Goal: Transaction & Acquisition: Purchase product/service

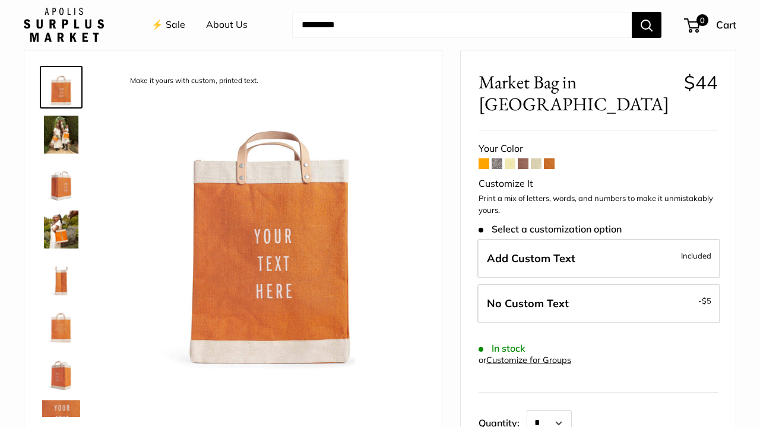
scroll to position [46, 0]
click at [497, 159] on span at bounding box center [497, 164] width 11 height 11
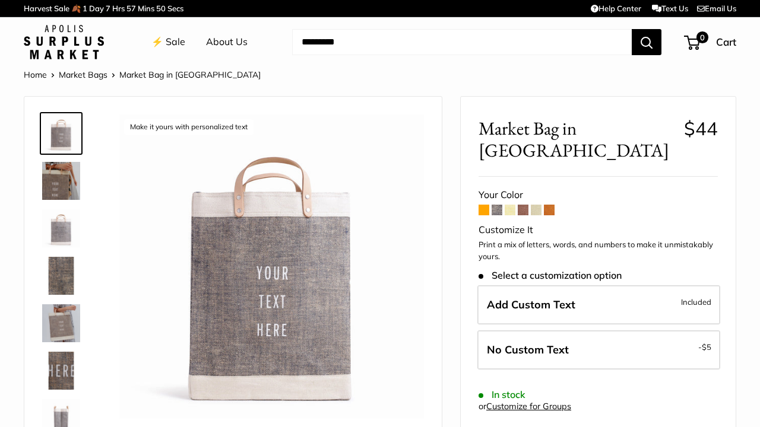
click at [512, 205] on span at bounding box center [510, 210] width 11 height 11
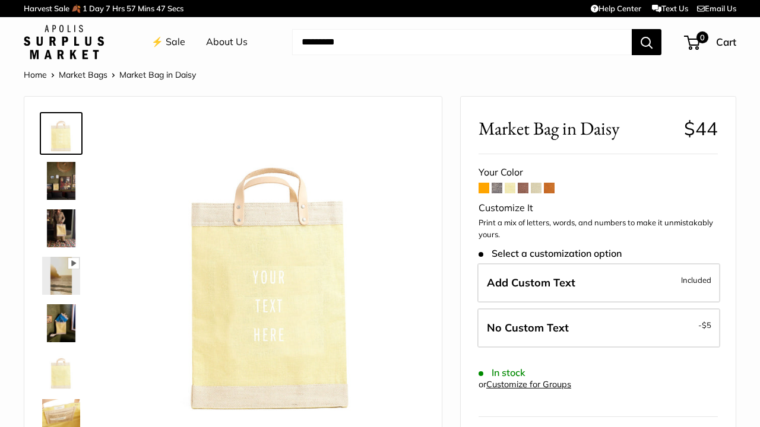
click at [525, 189] on span at bounding box center [523, 188] width 11 height 11
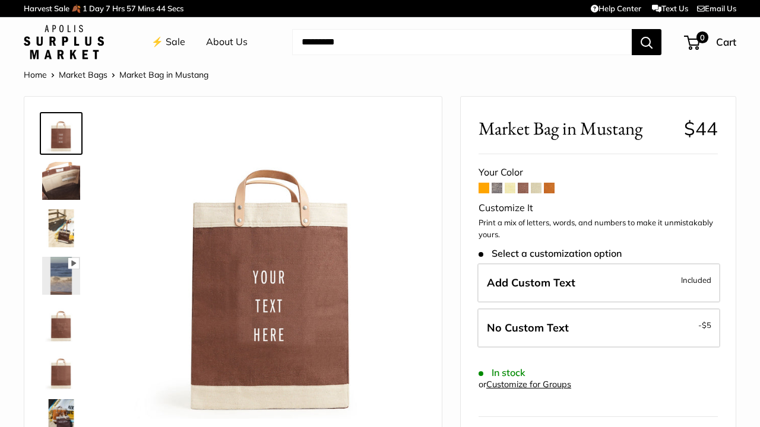
click at [538, 188] on span at bounding box center [536, 188] width 11 height 11
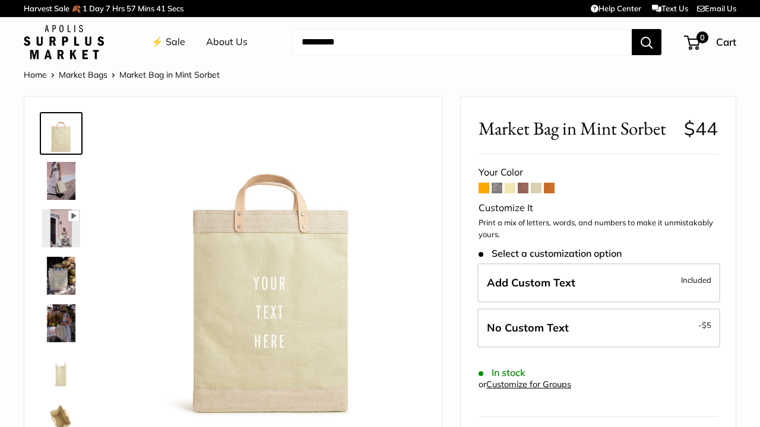
click at [551, 186] on span at bounding box center [549, 188] width 11 height 11
click at [177, 43] on link "⚡️ Sale" at bounding box center [168, 42] width 34 height 18
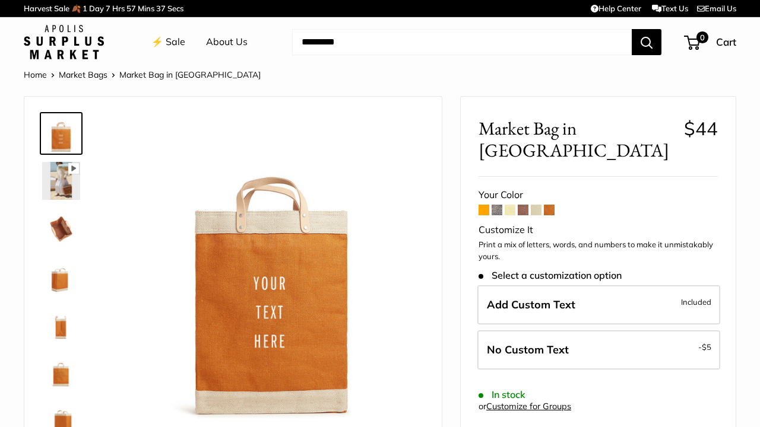
click at [482, 205] on span at bounding box center [483, 210] width 11 height 11
click at [484, 205] on span at bounding box center [483, 210] width 11 height 11
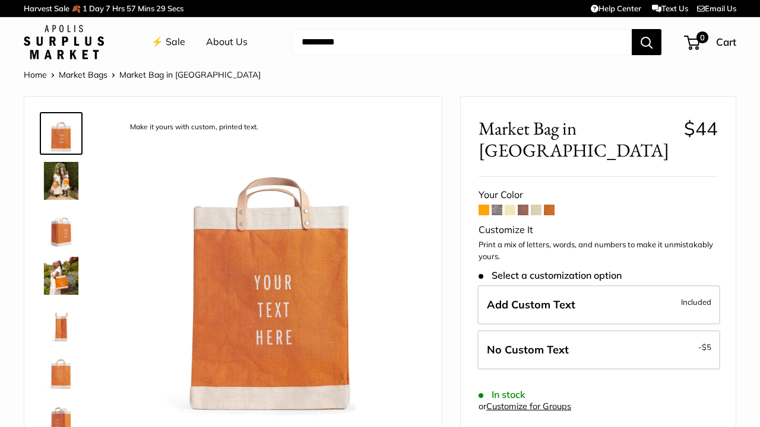
click at [66, 274] on img at bounding box center [61, 276] width 38 height 38
click at [550, 205] on span at bounding box center [549, 210] width 11 height 11
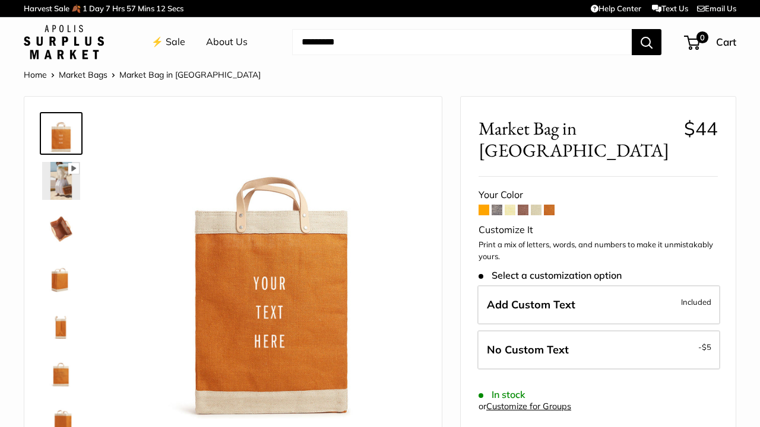
click at [481, 205] on span at bounding box center [483, 210] width 11 height 11
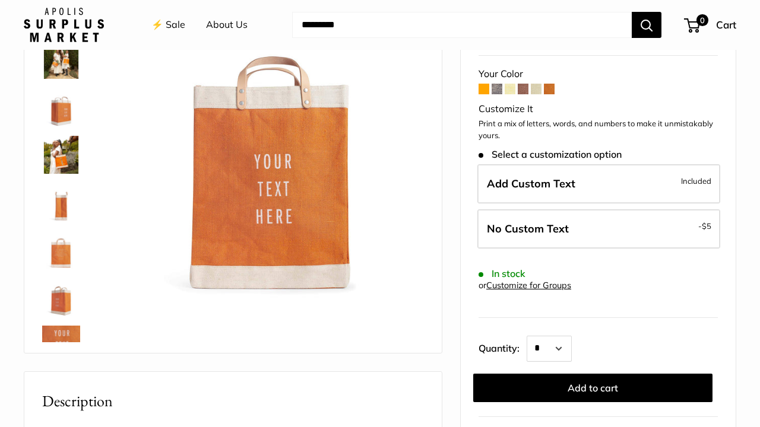
scroll to position [161, 0]
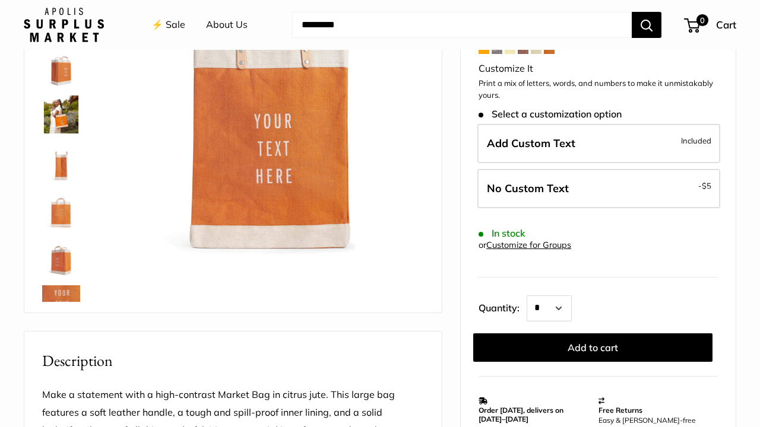
click at [58, 215] on img at bounding box center [61, 210] width 38 height 38
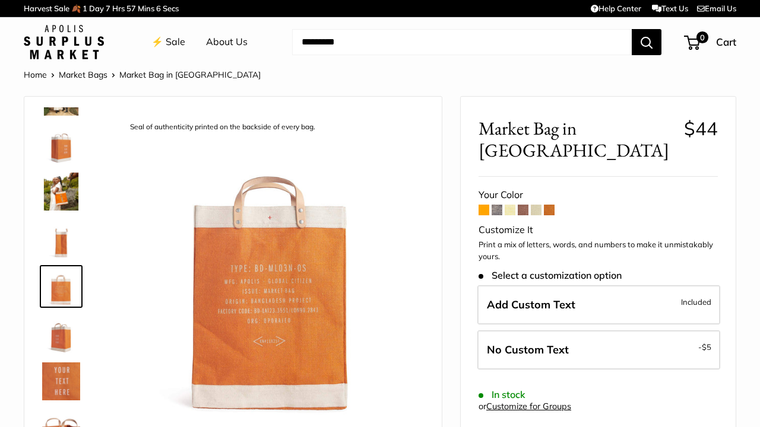
scroll to position [0, 0]
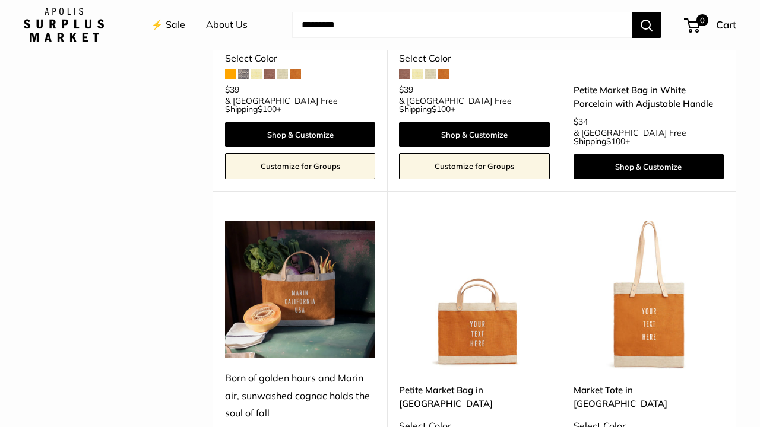
scroll to position [1436, 0]
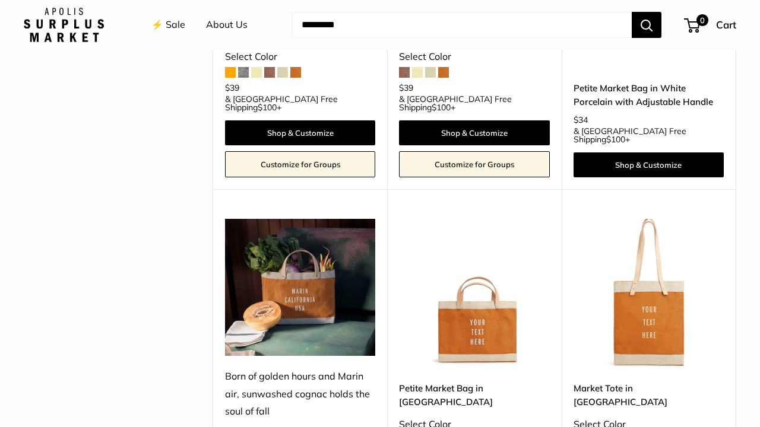
click at [311, 219] on img at bounding box center [300, 287] width 150 height 137
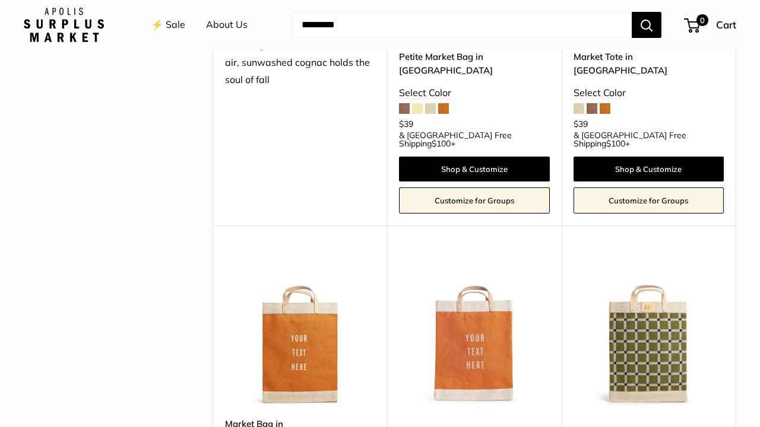
scroll to position [1770, 0]
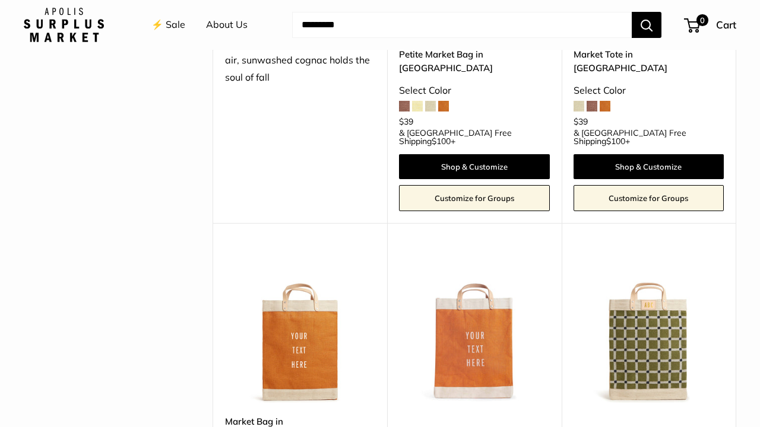
click at [0, 0] on img at bounding box center [0, 0] width 0 height 0
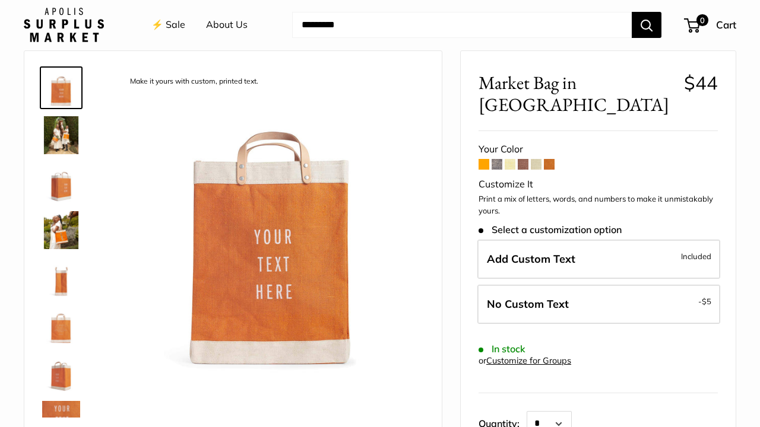
scroll to position [53, 0]
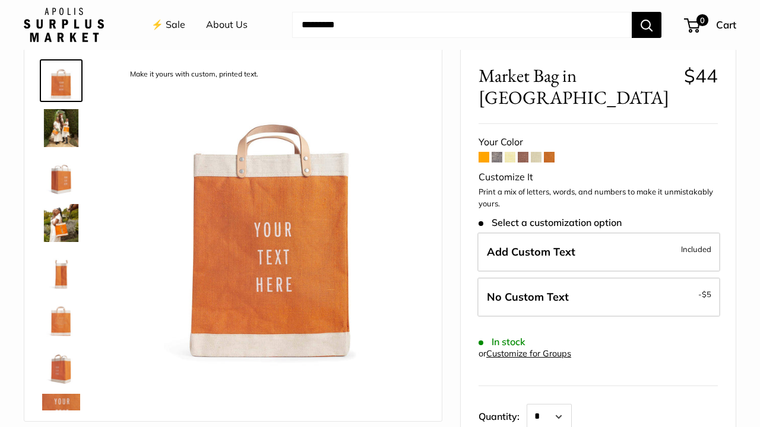
click at [486, 152] on span at bounding box center [483, 157] width 11 height 11
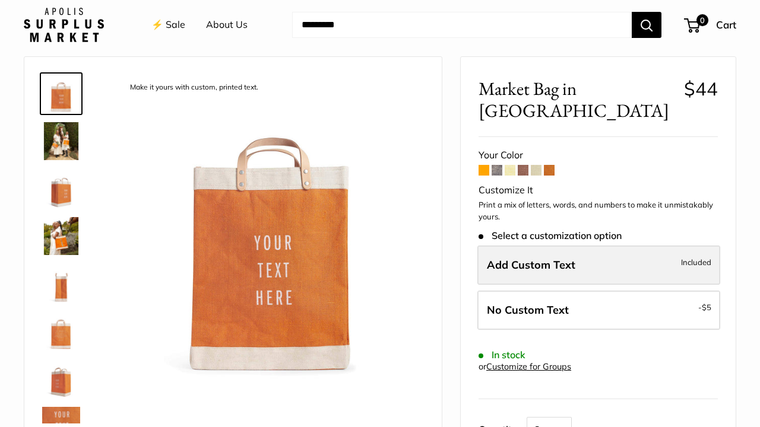
scroll to position [40, 0]
click at [586, 245] on label "Add Custom Text Included" at bounding box center [598, 264] width 243 height 39
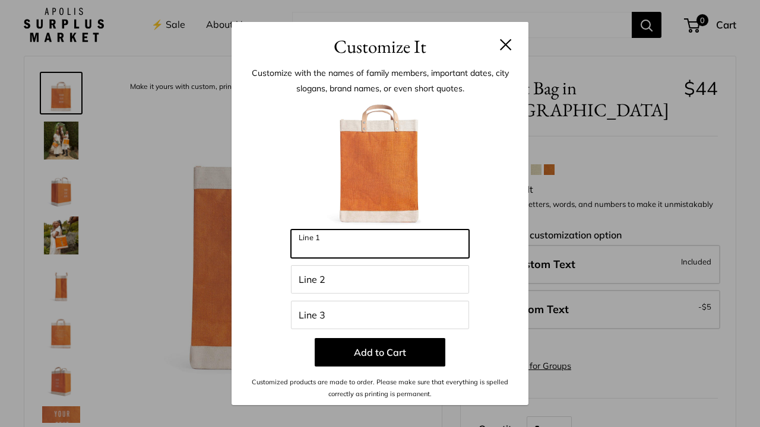
click at [364, 243] on input "Line 1" at bounding box center [380, 244] width 178 height 28
type input "**********"
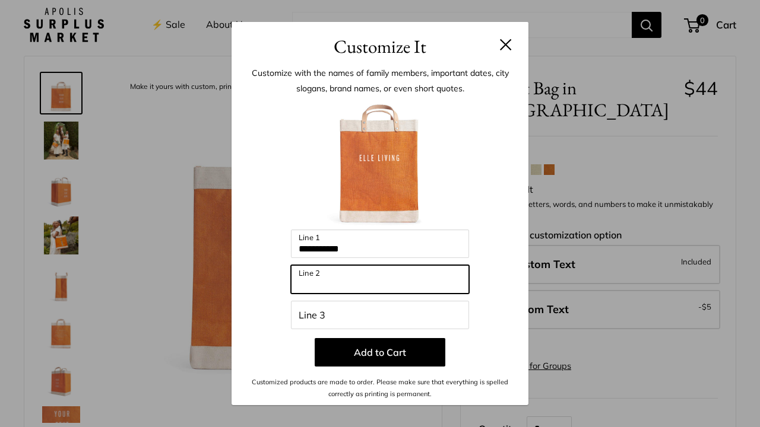
click at [340, 281] on input "Line 2" at bounding box center [380, 279] width 178 height 28
type input "*****"
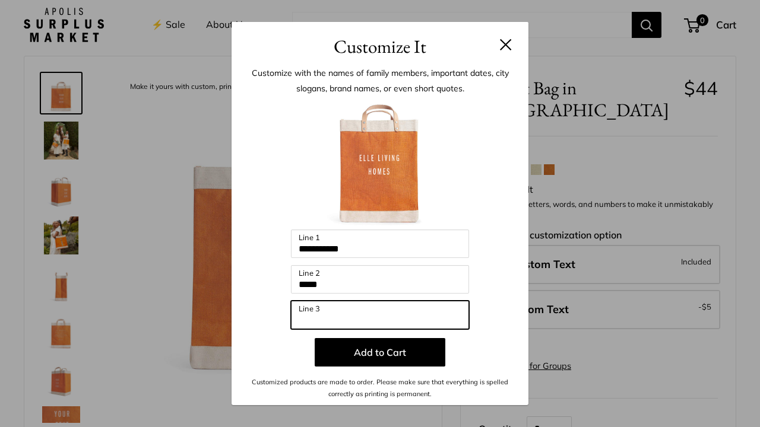
click at [331, 321] on input "Line 3" at bounding box center [380, 315] width 178 height 28
click at [314, 320] on input "*******" at bounding box center [380, 315] width 178 height 28
click at [318, 318] on input "******" at bounding box center [380, 315] width 178 height 28
click at [298, 318] on input "*******" at bounding box center [380, 315] width 178 height 28
click at [355, 320] on input "**********" at bounding box center [380, 315] width 178 height 28
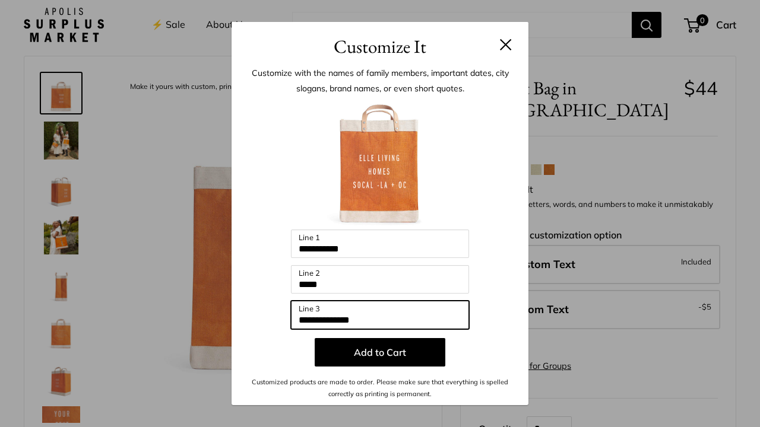
click at [337, 318] on input "**********" at bounding box center [380, 315] width 178 height 28
type input "*******"
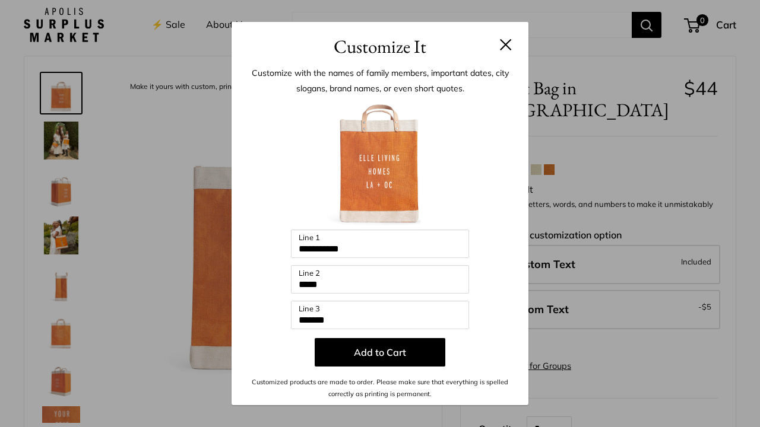
click at [58, 135] on div "**********" at bounding box center [380, 213] width 760 height 427
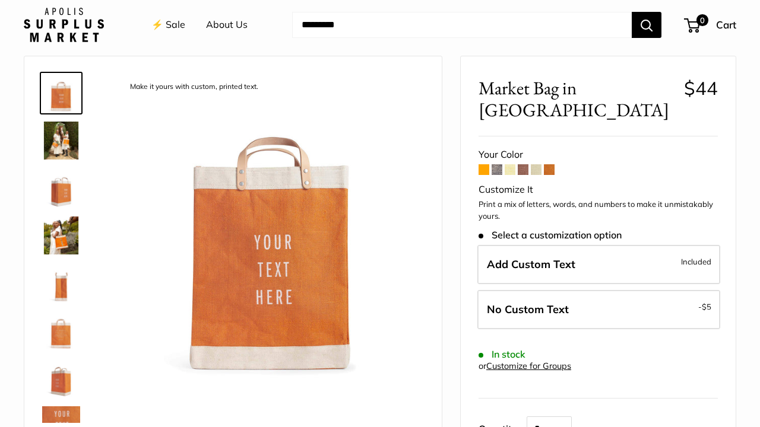
click at [65, 98] on img at bounding box center [61, 93] width 38 height 38
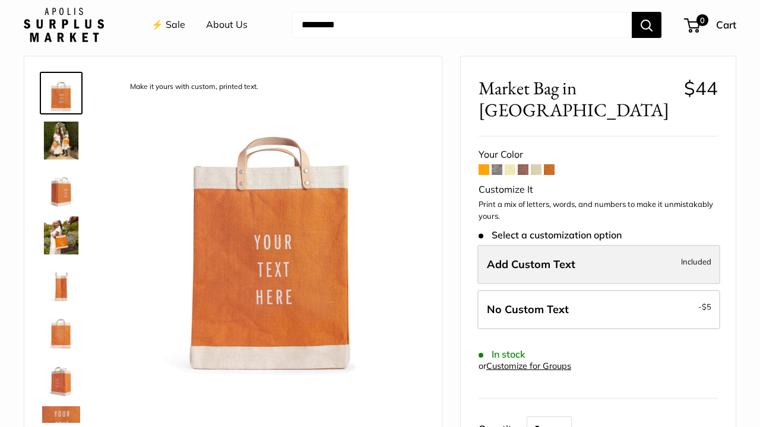
click at [535, 258] on span "Add Custom Text" at bounding box center [531, 265] width 88 height 14
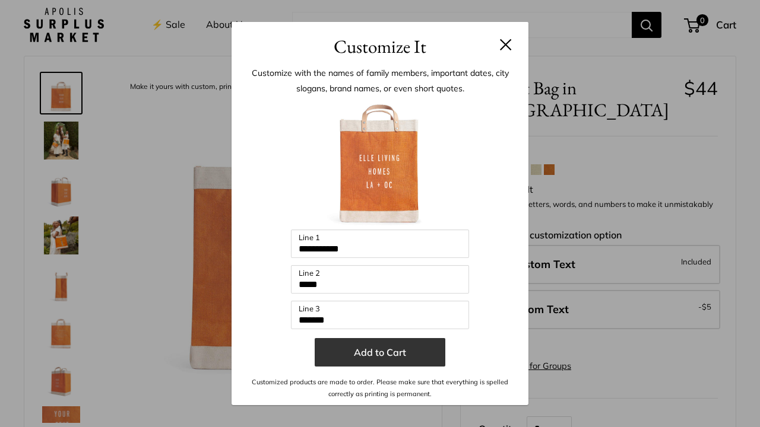
click at [408, 349] on button "Add to Cart" at bounding box center [380, 352] width 131 height 28
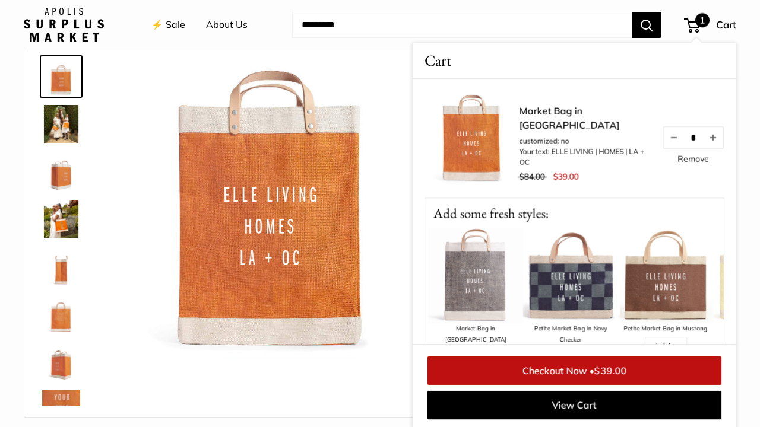
scroll to position [58, 0]
click at [719, 144] on button "Increase quantity by 1" at bounding box center [713, 137] width 20 height 21
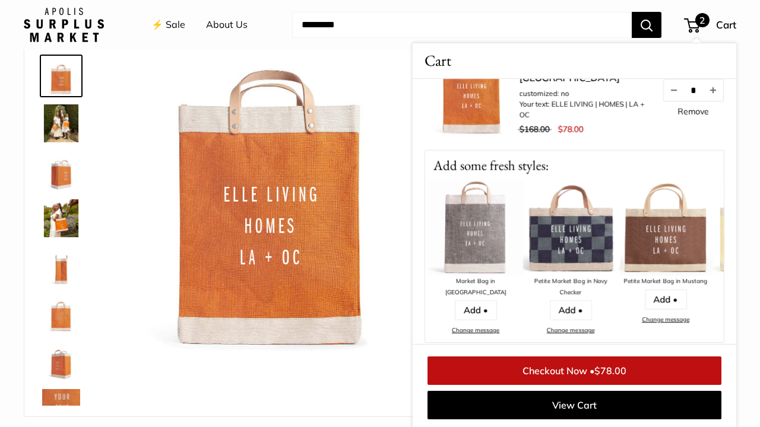
scroll to position [49, 0]
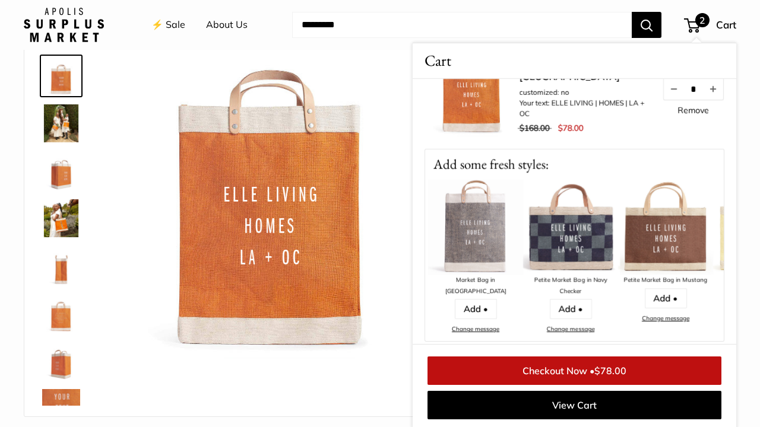
click at [478, 231] on img at bounding box center [475, 227] width 95 height 95
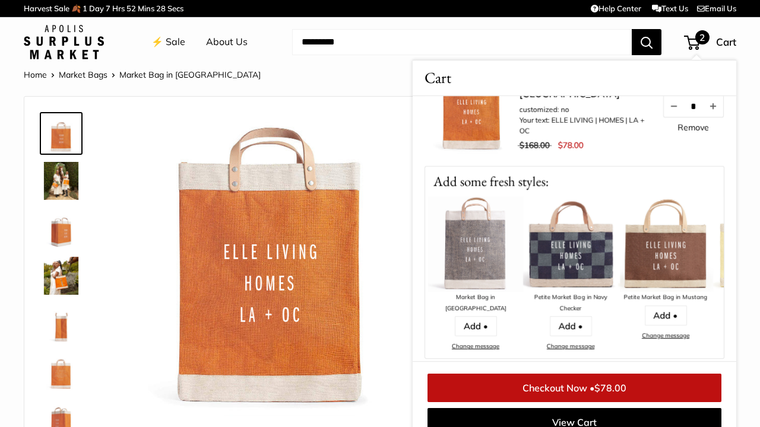
click at [478, 260] on img at bounding box center [475, 244] width 95 height 95
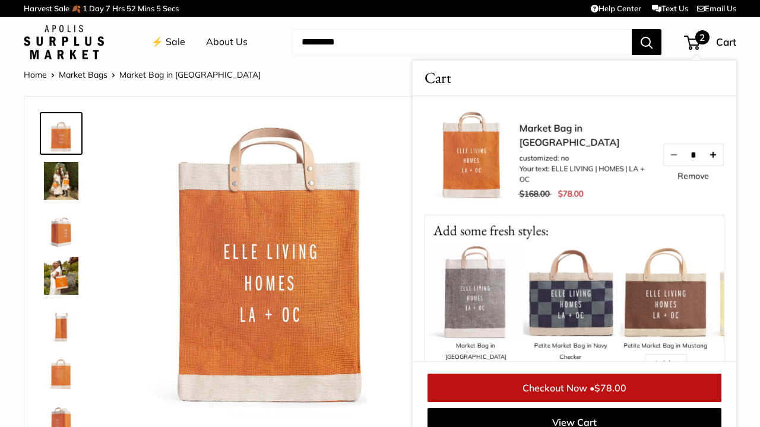
click at [721, 164] on button "Increase quantity by 1" at bounding box center [713, 154] width 20 height 21
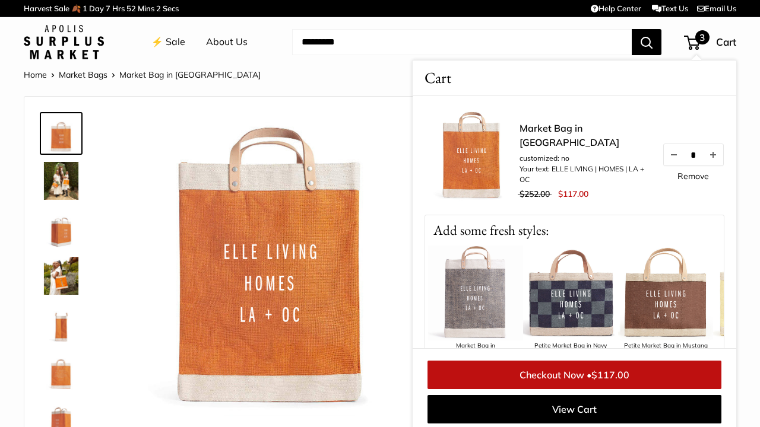
scroll to position [5, 0]
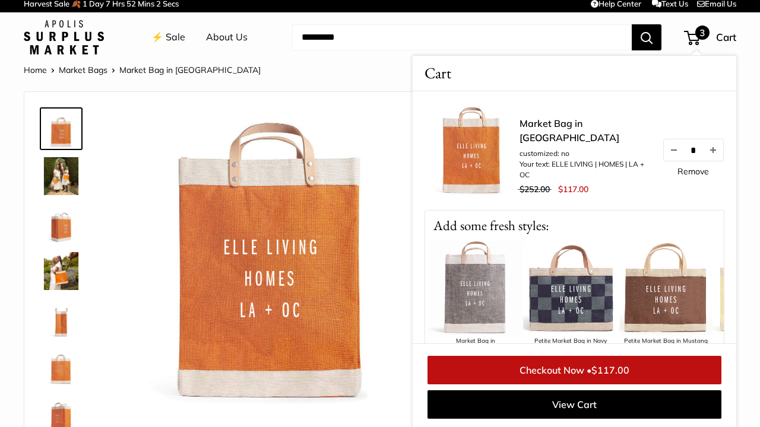
click at [381, 143] on img at bounding box center [271, 262] width 305 height 305
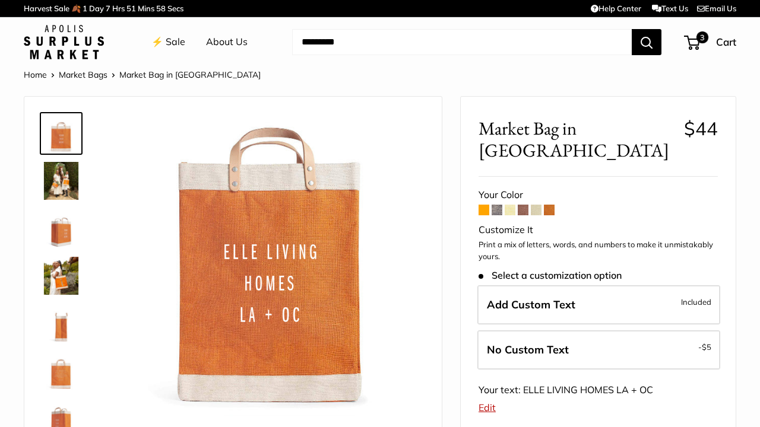
scroll to position [0, 0]
click at [499, 205] on span at bounding box center [497, 210] width 11 height 11
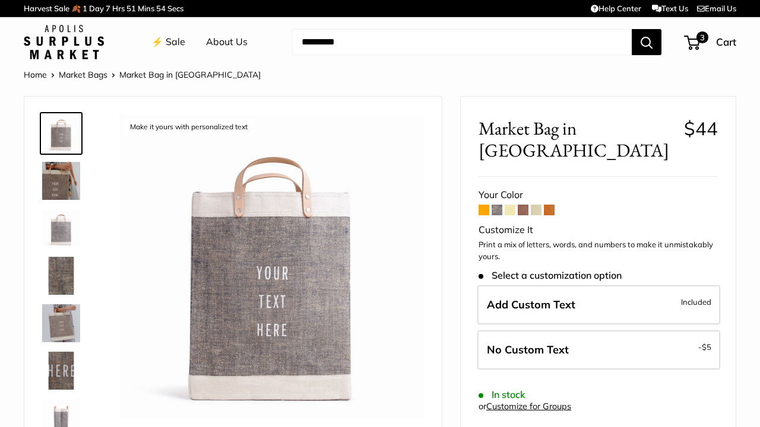
click at [56, 172] on img at bounding box center [61, 181] width 38 height 38
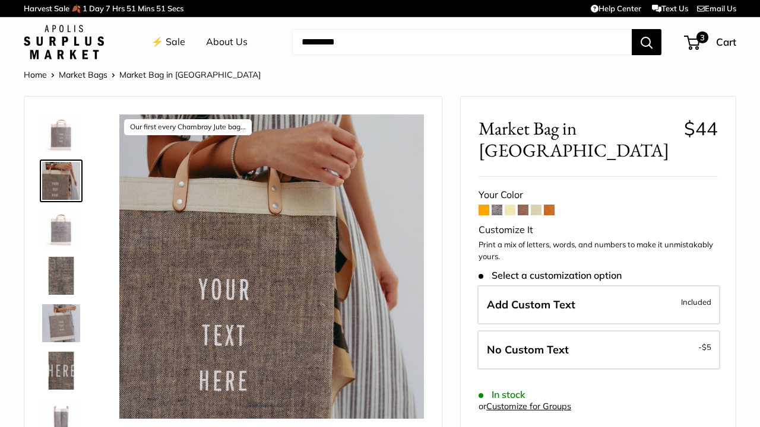
click at [62, 230] on img at bounding box center [61, 229] width 38 height 38
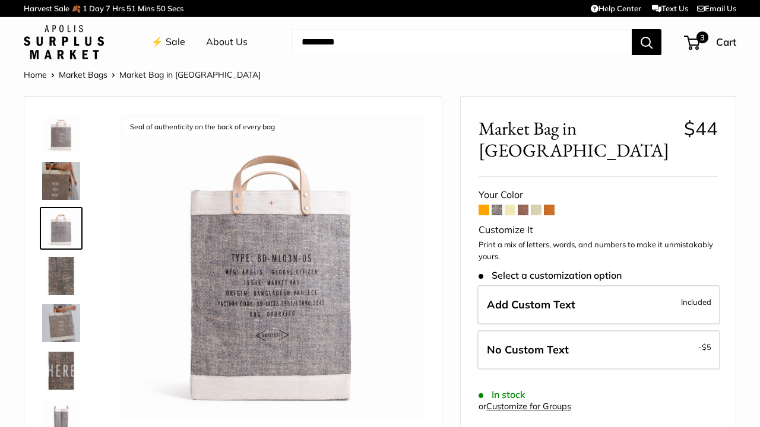
click at [64, 264] on img at bounding box center [61, 276] width 38 height 38
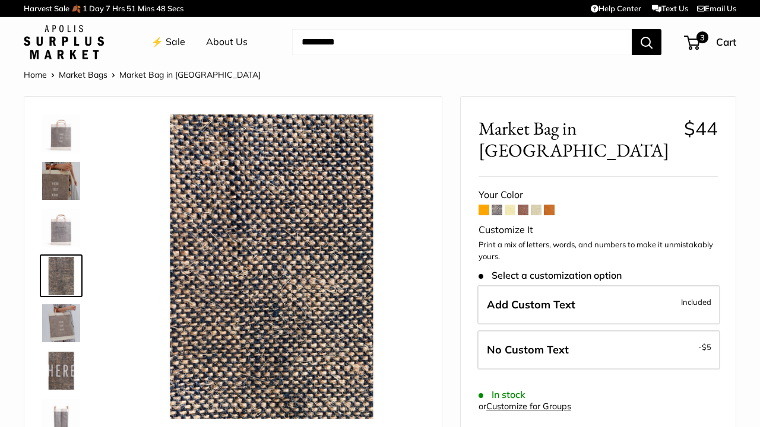
click at [61, 323] on img at bounding box center [61, 324] width 38 height 38
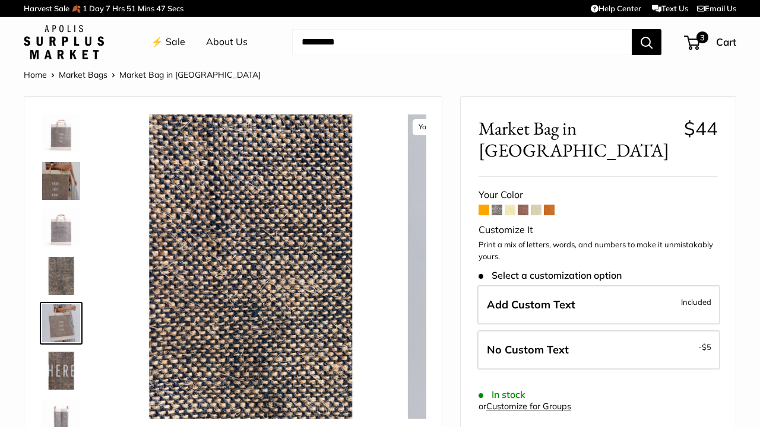
scroll to position [37, 0]
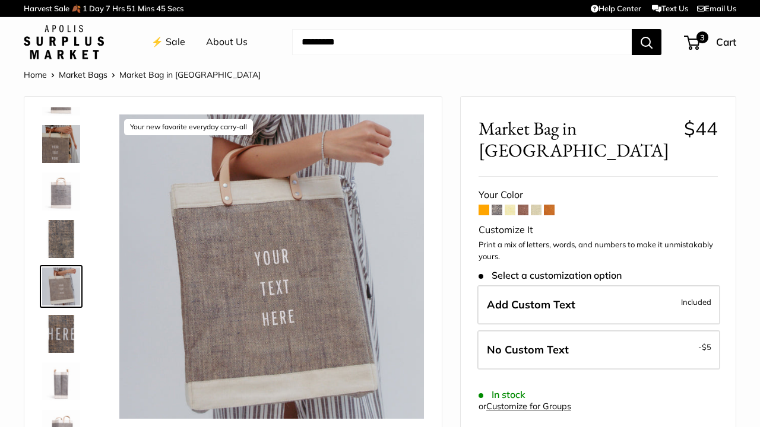
click at [67, 332] on img at bounding box center [61, 334] width 38 height 38
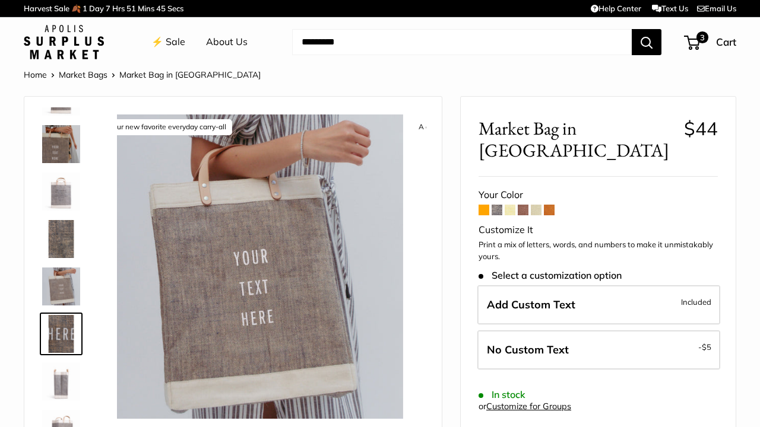
scroll to position [84, 0]
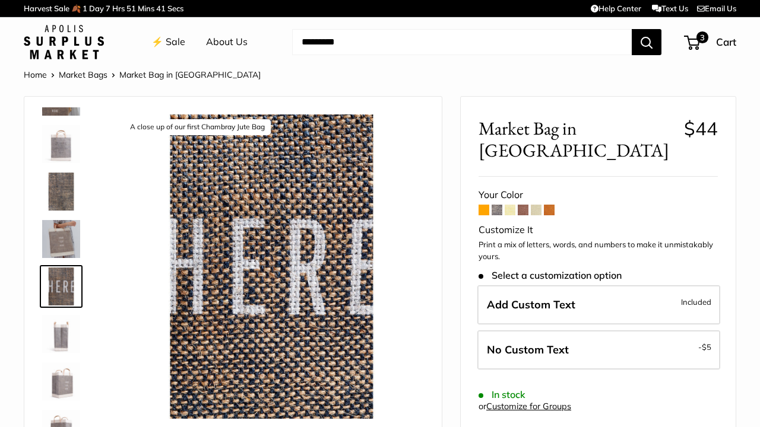
click at [62, 340] on img at bounding box center [61, 334] width 38 height 38
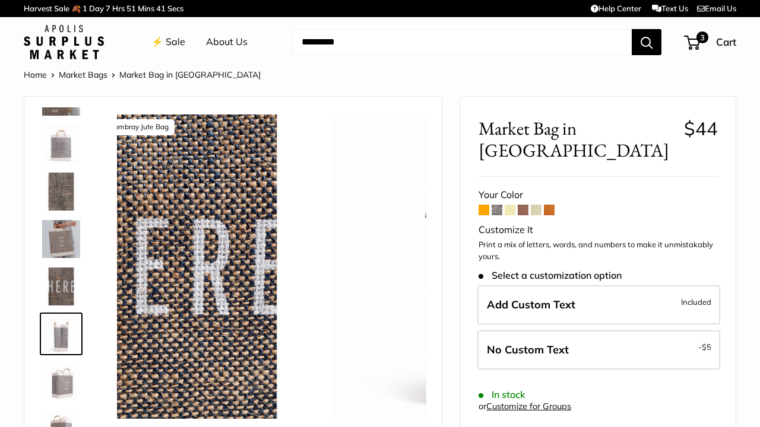
scroll to position [132, 0]
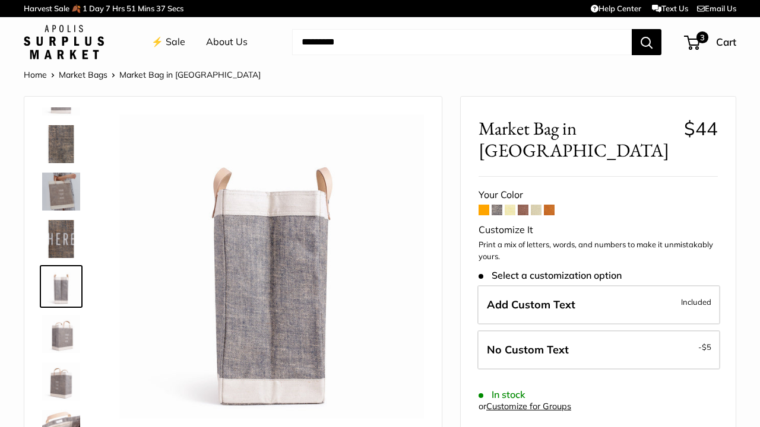
click at [63, 332] on img at bounding box center [61, 334] width 38 height 38
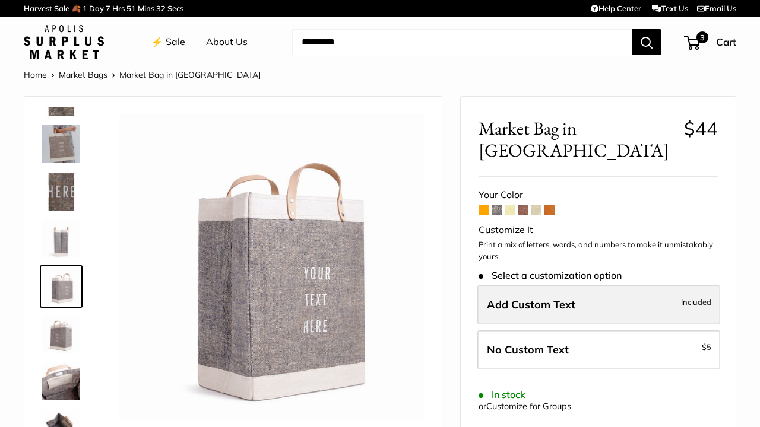
click at [530, 298] on span "Add Custom Text" at bounding box center [531, 305] width 88 height 14
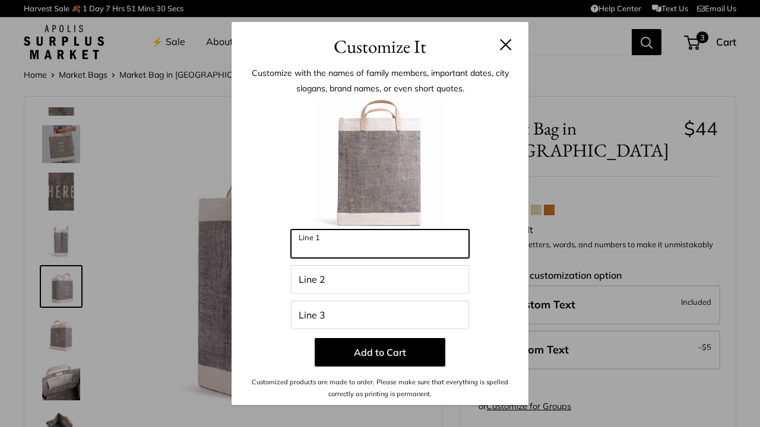
click at [396, 237] on input "Line 1" at bounding box center [380, 244] width 178 height 28
type input "*"
type input "****"
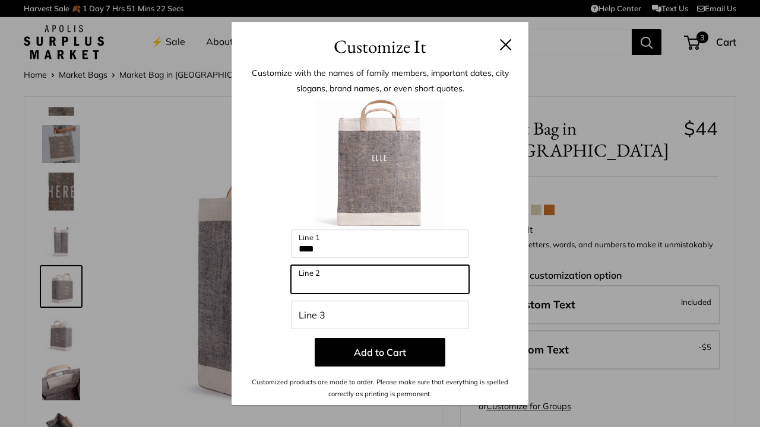
click at [369, 283] on input "Line 2" at bounding box center [380, 279] width 178 height 28
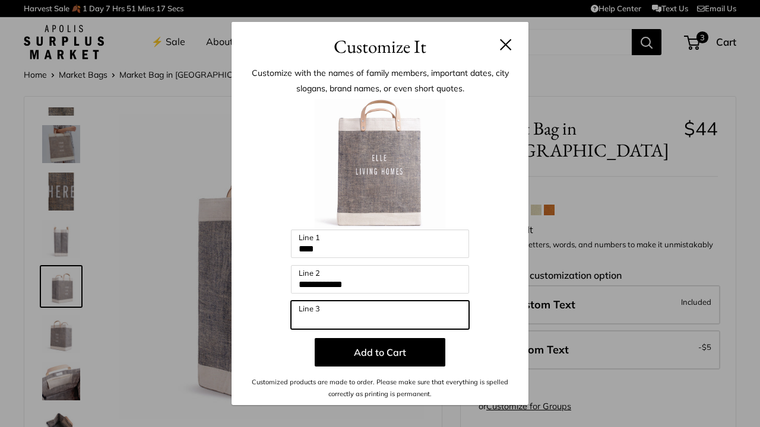
click at [356, 316] on input "Line 3" at bounding box center [380, 315] width 178 height 28
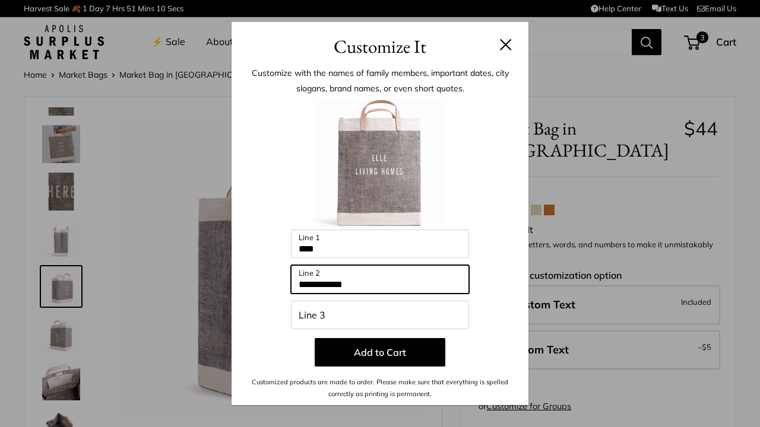
click at [329, 285] on input "**********" at bounding box center [380, 279] width 178 height 28
click at [333, 284] on input "**********" at bounding box center [380, 279] width 178 height 28
type input "*****"
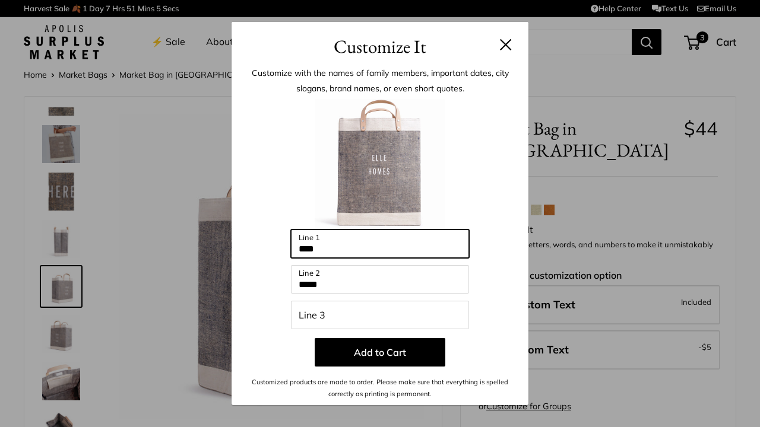
click at [351, 242] on input "****" at bounding box center [380, 244] width 178 height 28
click at [348, 251] on input "****" at bounding box center [380, 244] width 178 height 28
type input "**********"
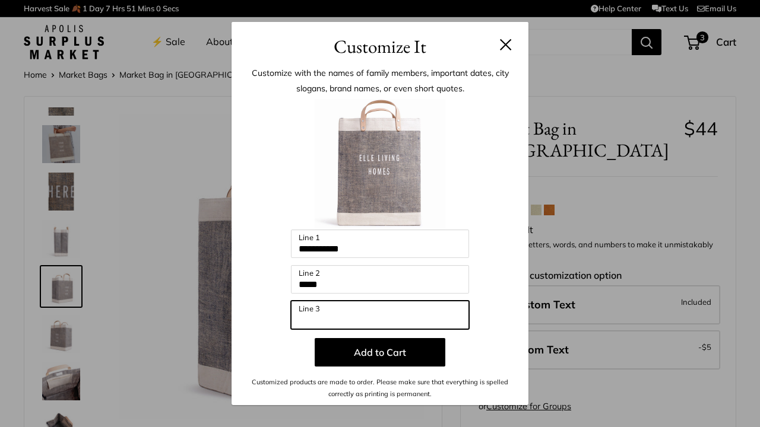
click at [330, 316] on input "Line 3" at bounding box center [380, 315] width 178 height 28
type input "*******"
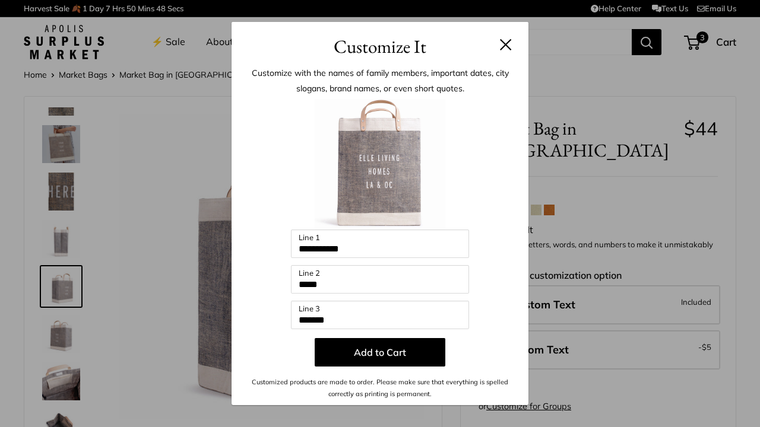
click at [495, 176] on div at bounding box center [379, 164] width 261 height 131
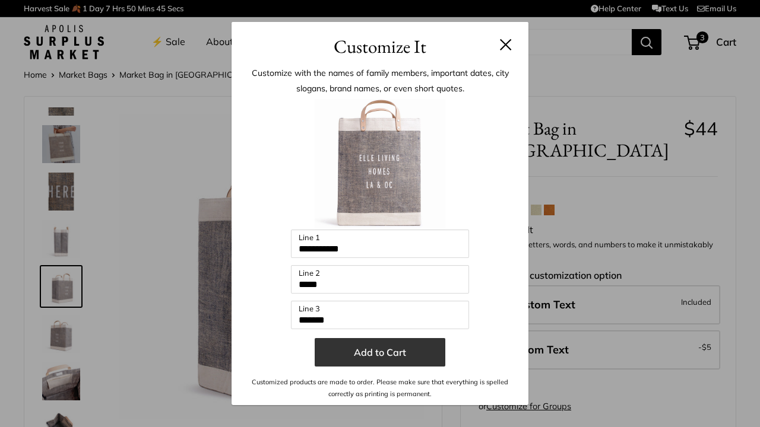
click at [383, 354] on button "Add to Cart" at bounding box center [380, 352] width 131 height 28
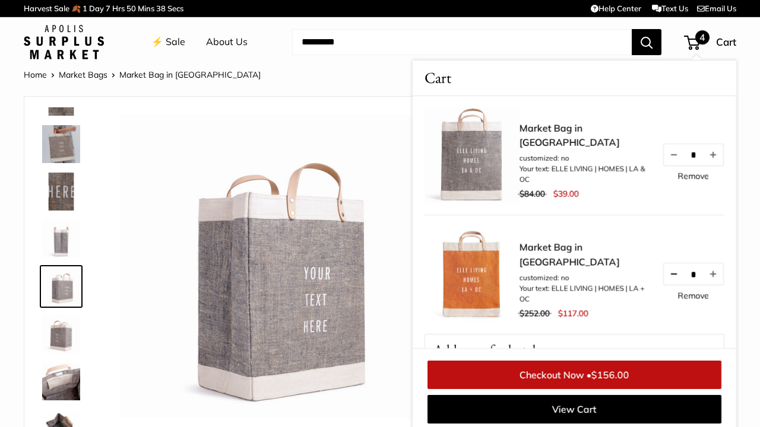
click at [671, 281] on button "Decrease quantity by 1" at bounding box center [674, 274] width 20 height 21
click at [719, 160] on button "Increase quantity by 1" at bounding box center [713, 154] width 20 height 21
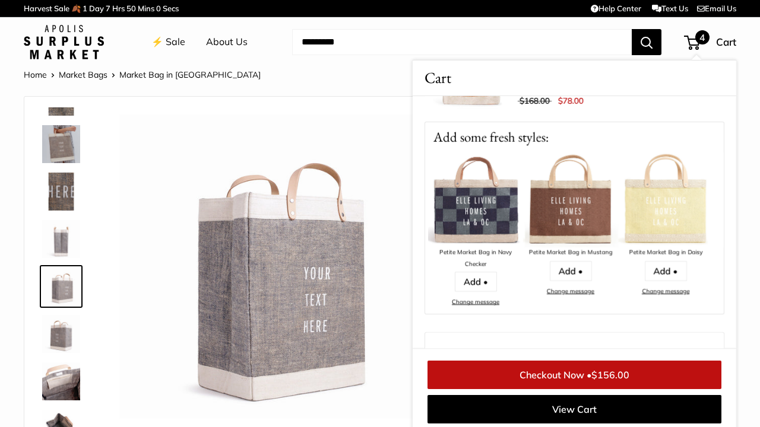
scroll to position [277, 0]
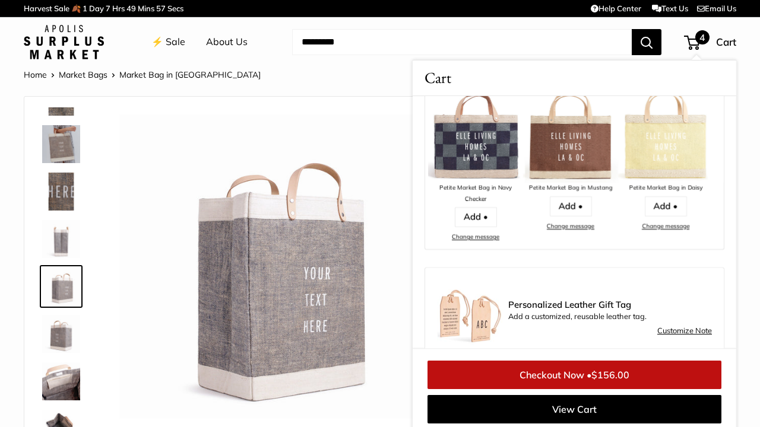
click at [576, 145] on img at bounding box center [570, 135] width 95 height 95
click at [177, 42] on link "⚡️ Sale" at bounding box center [168, 42] width 34 height 18
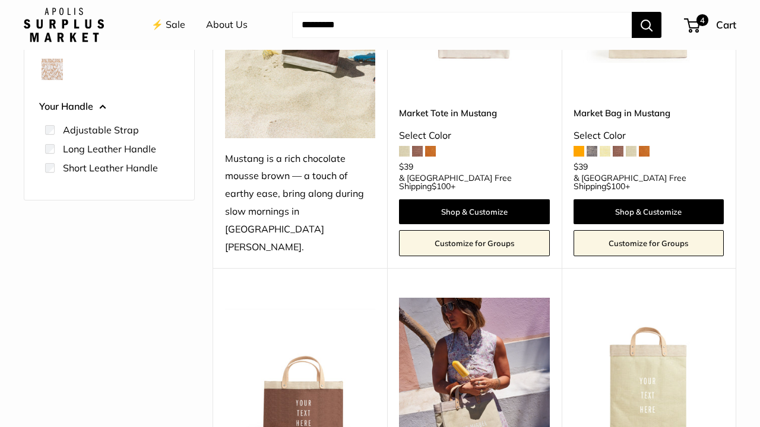
scroll to position [445, 0]
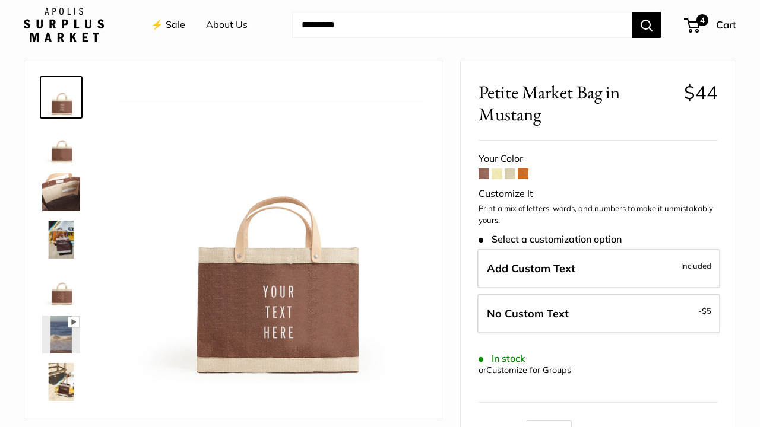
scroll to position [41, 0]
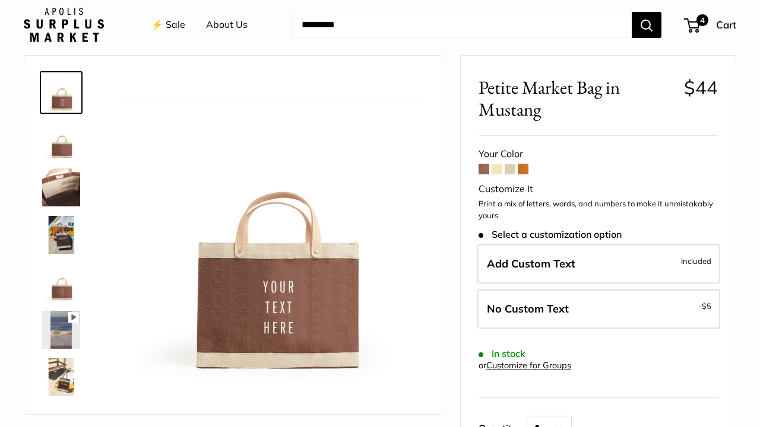
click at [524, 169] on span at bounding box center [523, 169] width 11 height 11
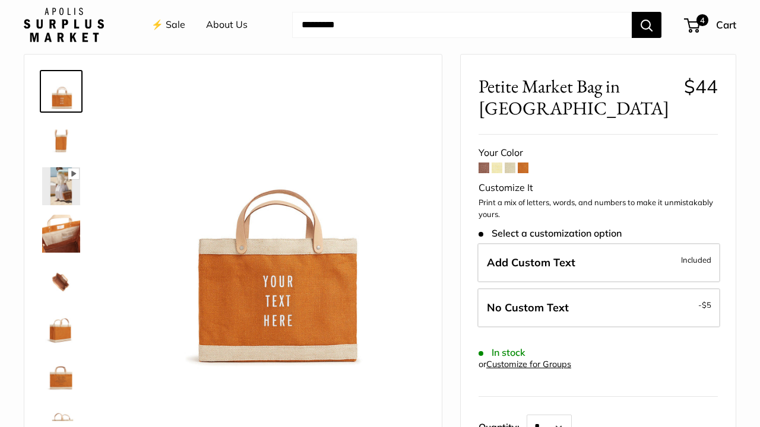
scroll to position [43, 0]
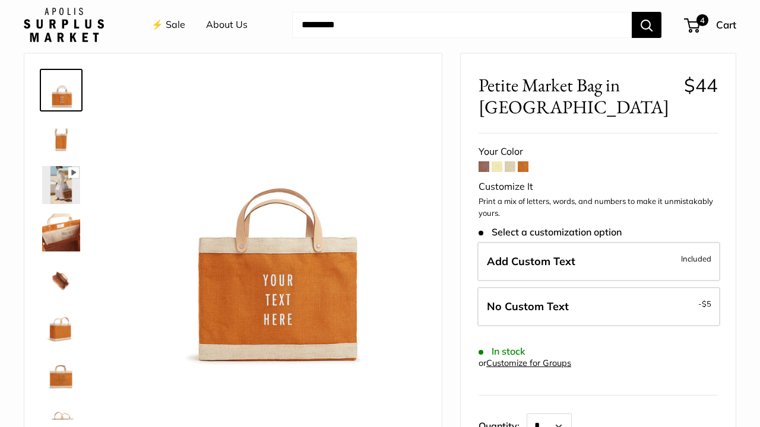
click at [483, 167] on span at bounding box center [483, 166] width 11 height 11
click at [173, 28] on link "⚡️ Sale" at bounding box center [168, 25] width 34 height 18
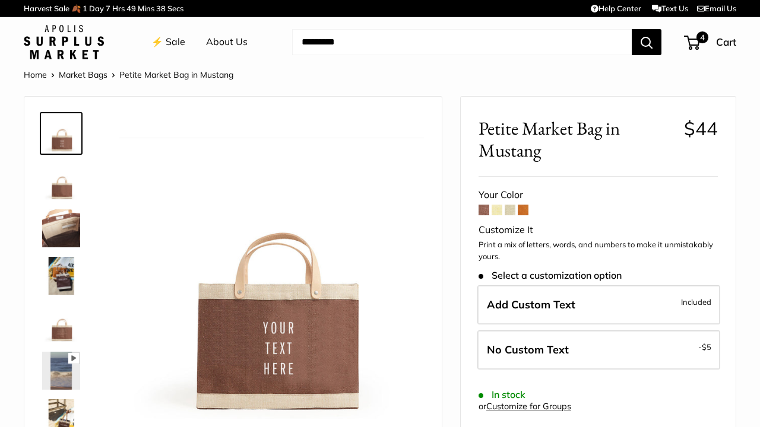
click at [59, 332] on img at bounding box center [61, 324] width 38 height 38
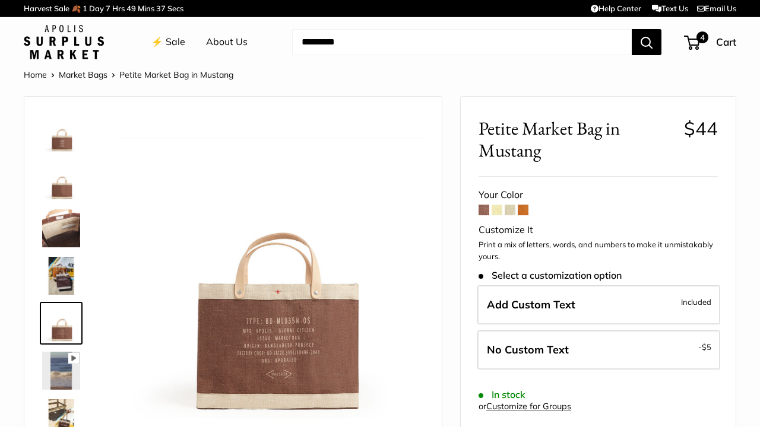
click at [64, 276] on img at bounding box center [61, 276] width 38 height 38
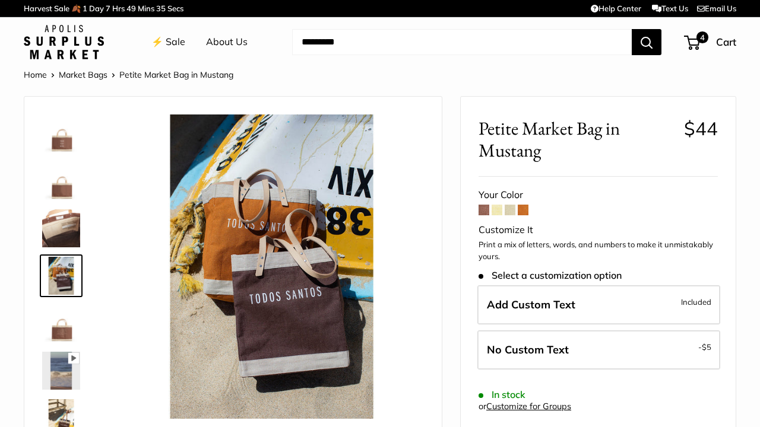
click at [68, 233] on img at bounding box center [61, 229] width 38 height 38
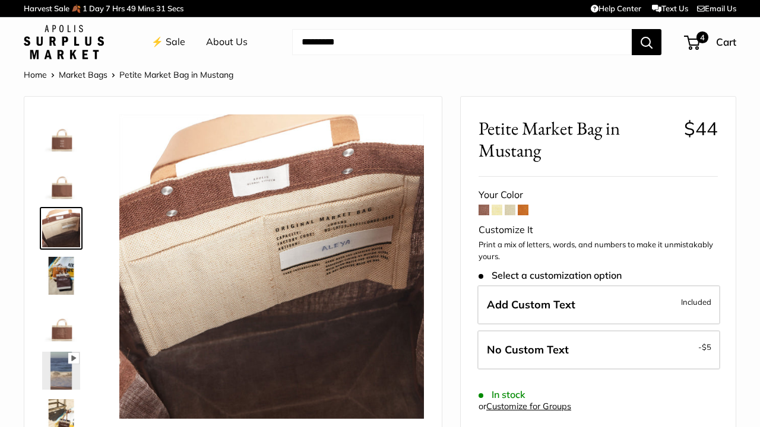
click at [68, 186] on img at bounding box center [61, 181] width 38 height 38
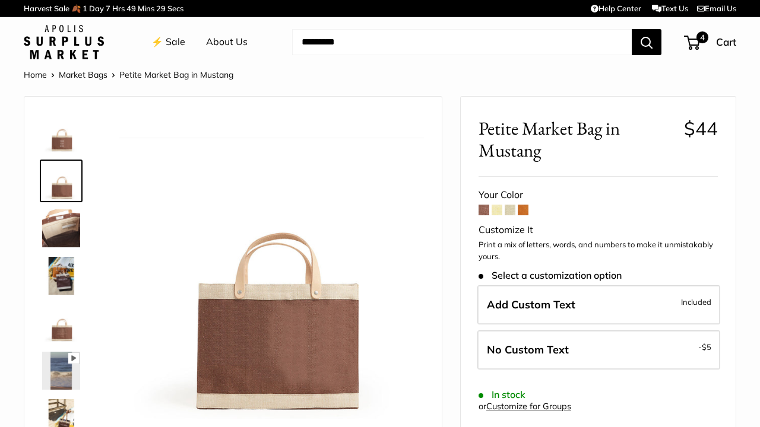
click at [66, 140] on img at bounding box center [61, 134] width 38 height 38
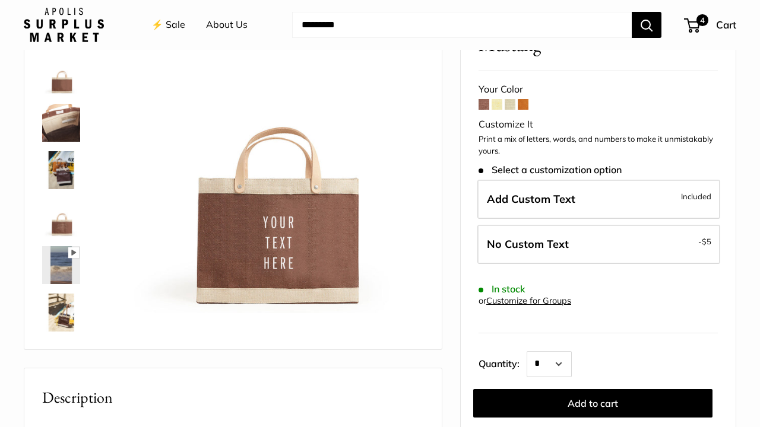
scroll to position [106, 0]
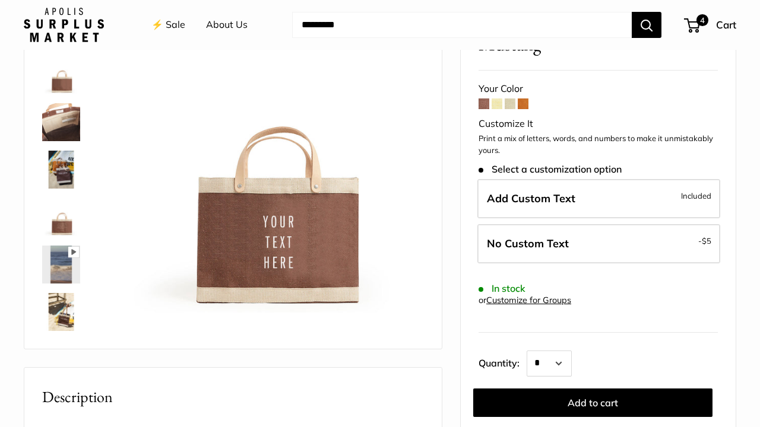
click at [68, 223] on img at bounding box center [61, 217] width 38 height 38
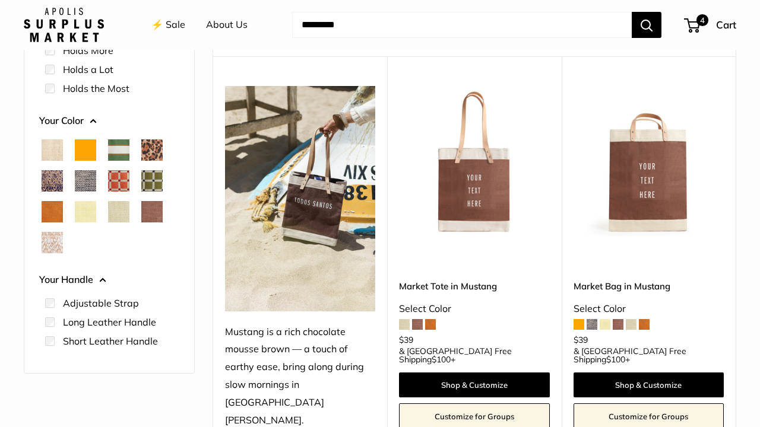
scroll to position [157, 0]
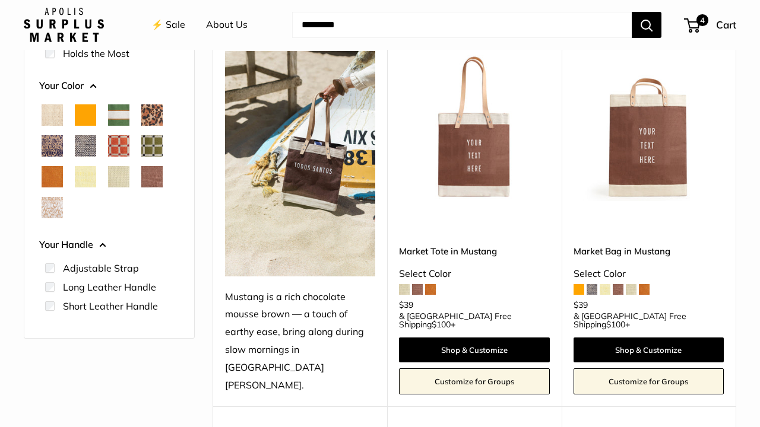
click at [432, 284] on span at bounding box center [430, 289] width 11 height 11
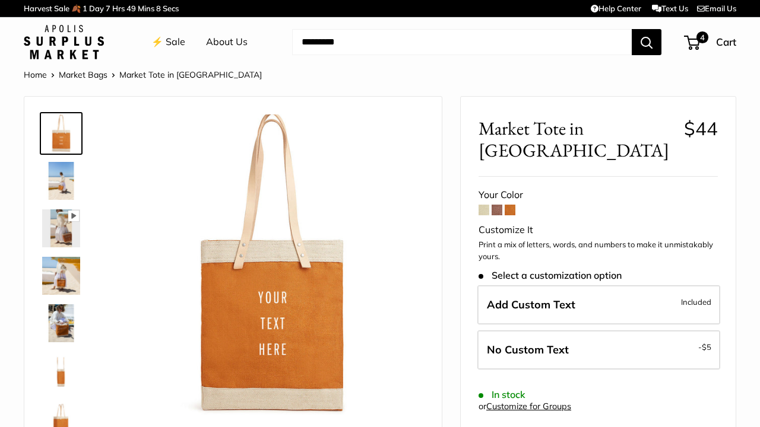
click at [496, 205] on span at bounding box center [497, 210] width 11 height 11
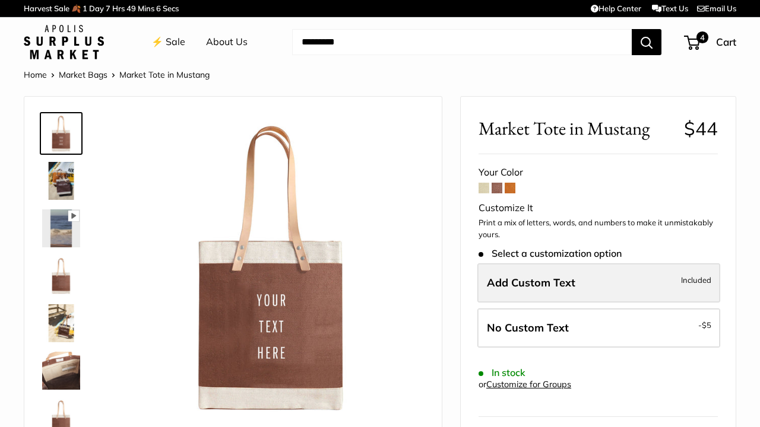
click at [497, 277] on span "Add Custom Text" at bounding box center [531, 283] width 88 height 14
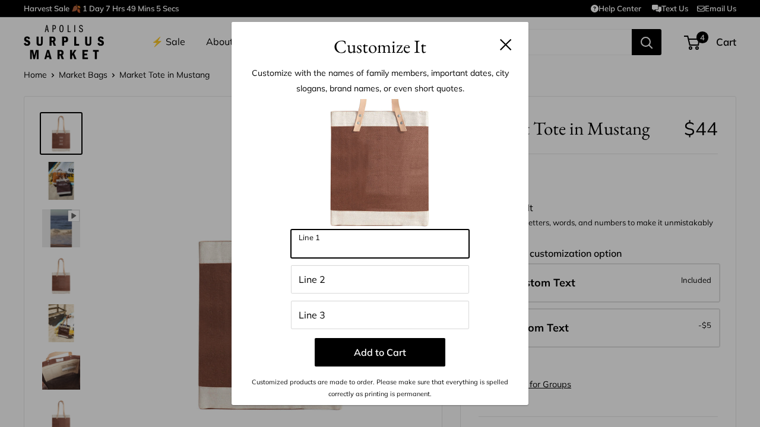
click at [428, 245] on input "Line 1" at bounding box center [380, 244] width 178 height 28
type input "**********"
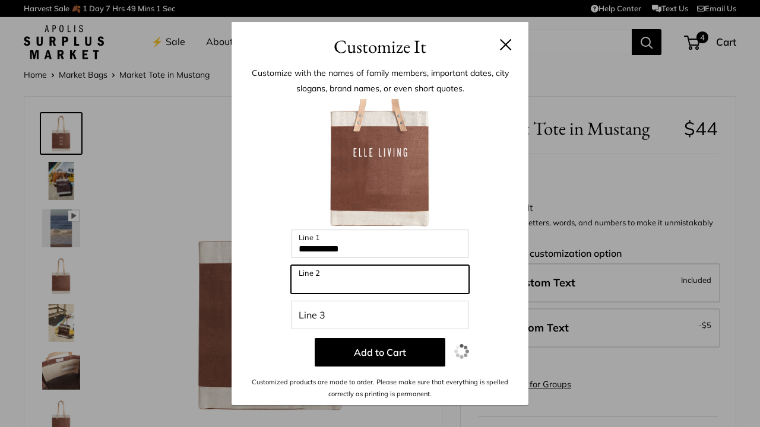
click at [390, 283] on input "Line 2" at bounding box center [380, 279] width 178 height 28
type input "*****"
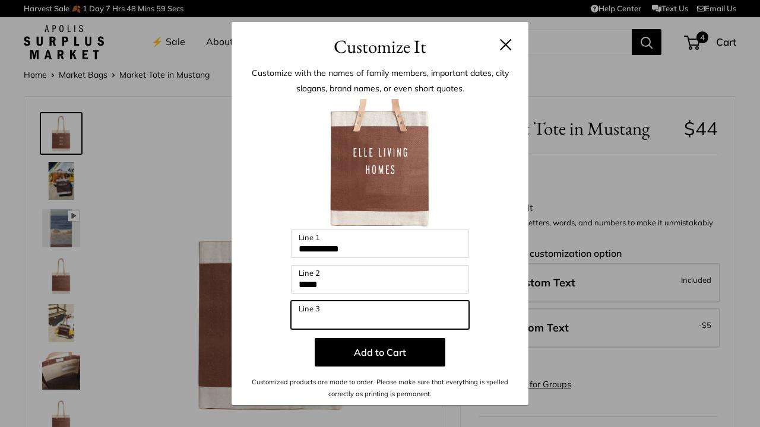
click at [362, 313] on input "Line 3" at bounding box center [380, 315] width 178 height 28
type input "*******"
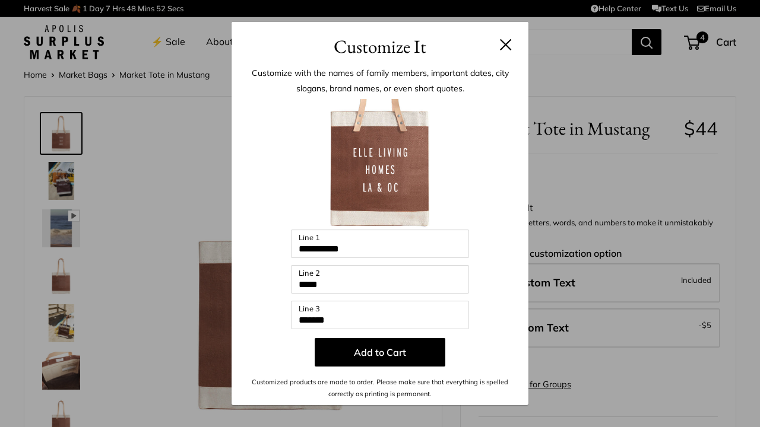
click at [490, 287] on div "**********" at bounding box center [379, 250] width 261 height 302
click at [493, 166] on div at bounding box center [379, 164] width 261 height 131
click at [505, 42] on button at bounding box center [506, 45] width 12 height 12
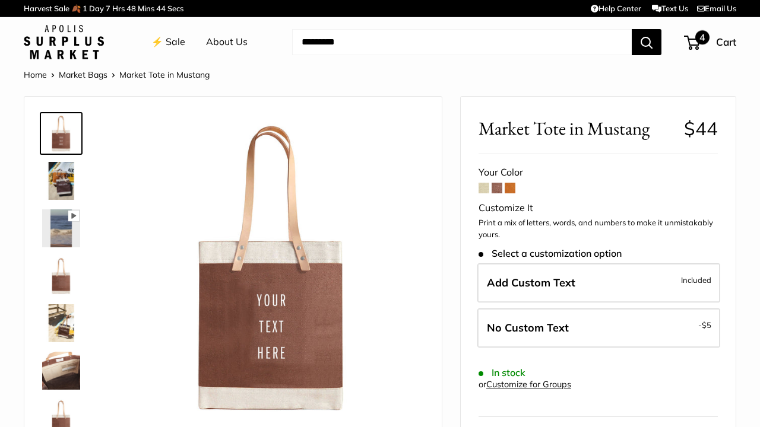
click at [721, 40] on span "Cart" at bounding box center [726, 42] width 20 height 12
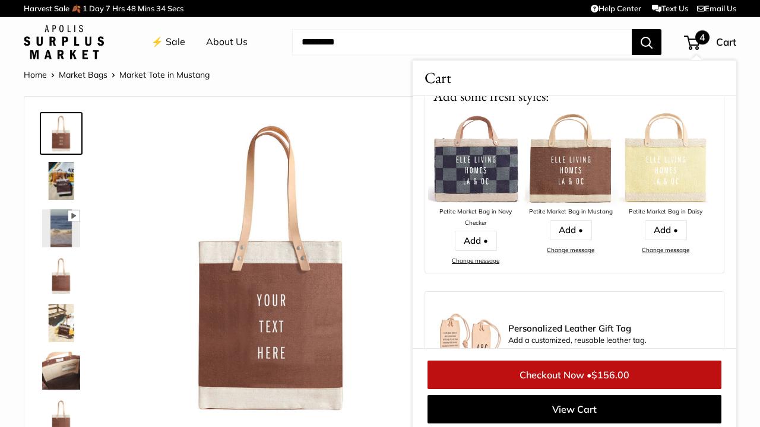
click at [585, 371] on link "Checkout Now • $156.00" at bounding box center [574, 375] width 294 height 28
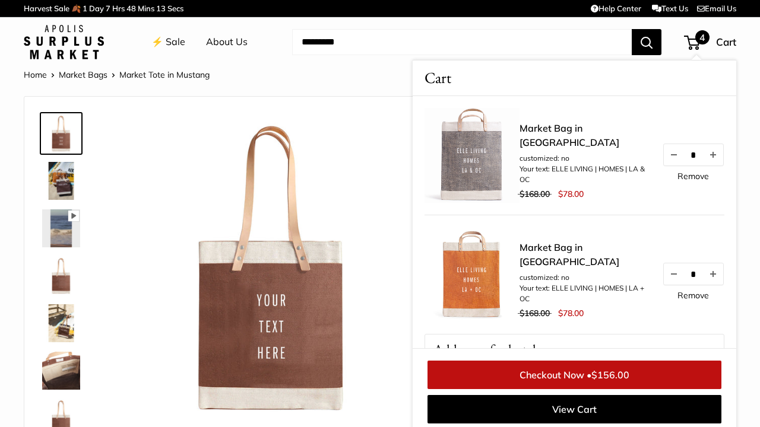
click at [132, 7] on span "48" at bounding box center [130, 8] width 9 height 9
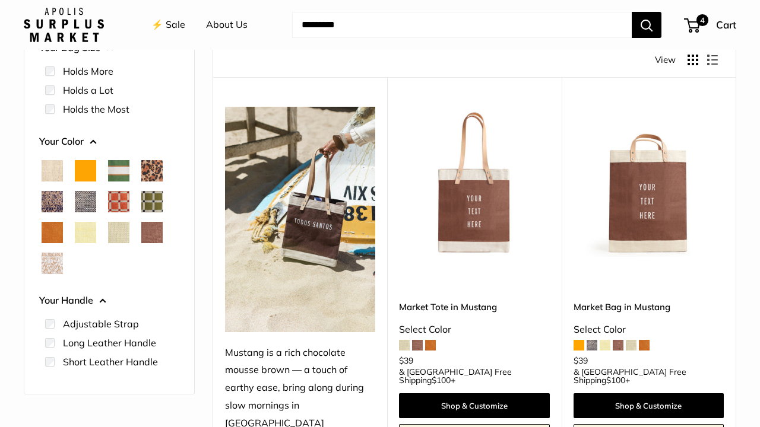
scroll to position [103, 0]
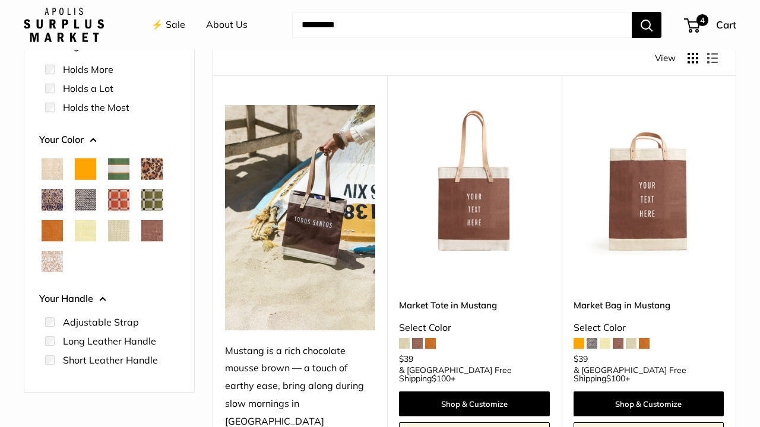
click at [118, 196] on span "Chenille Window Brick" at bounding box center [118, 199] width 21 height 21
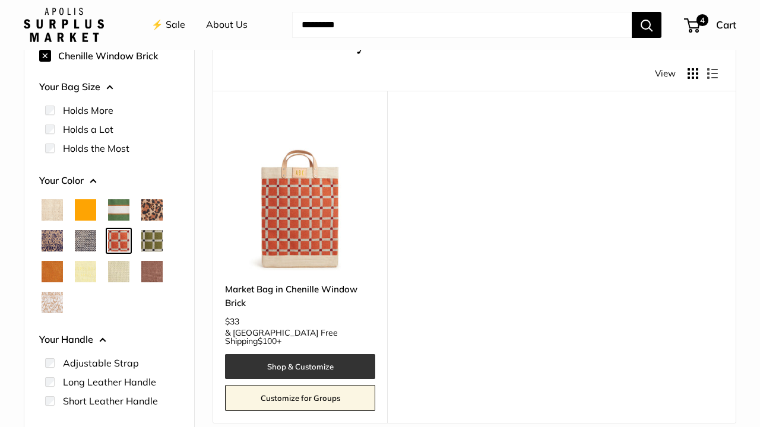
scroll to position [91, 0]
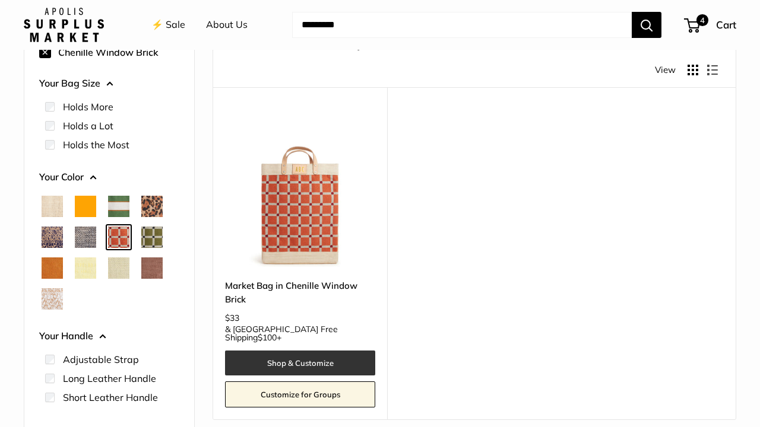
click at [310, 351] on link "Shop & Customize" at bounding box center [300, 363] width 150 height 25
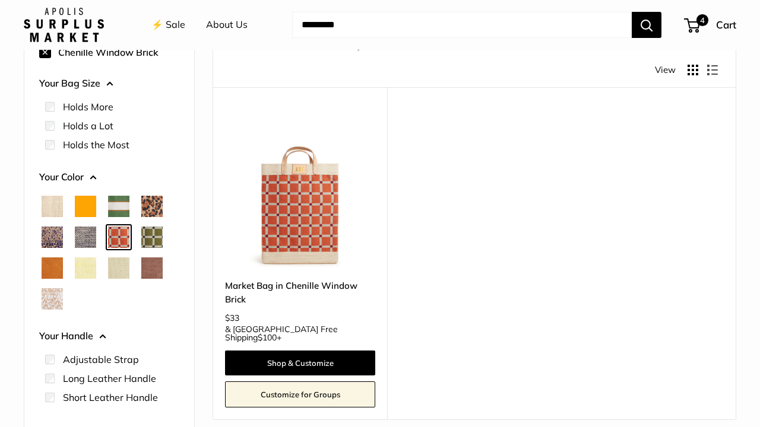
click at [51, 237] on span "Blue Porcelain" at bounding box center [52, 237] width 21 height 21
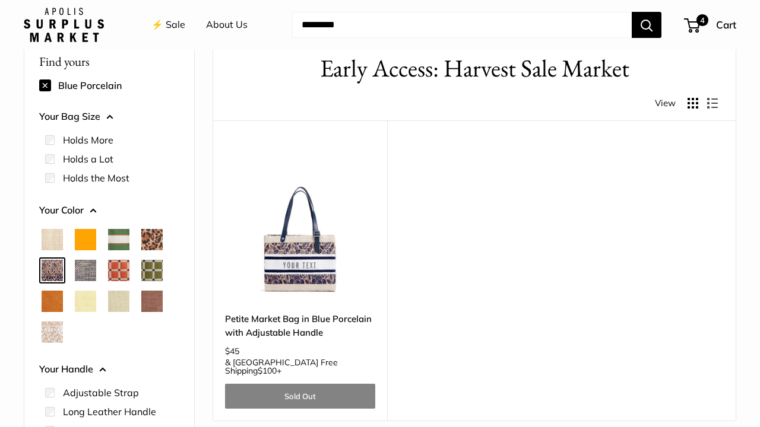
scroll to position [59, 0]
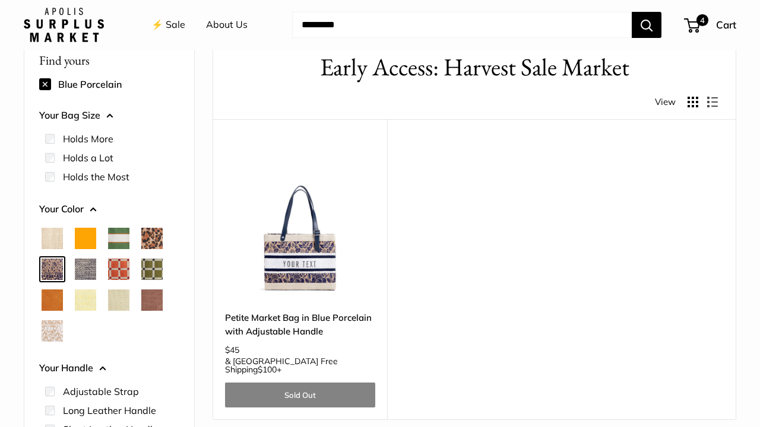
click at [90, 265] on span "Chambray" at bounding box center [85, 269] width 21 height 21
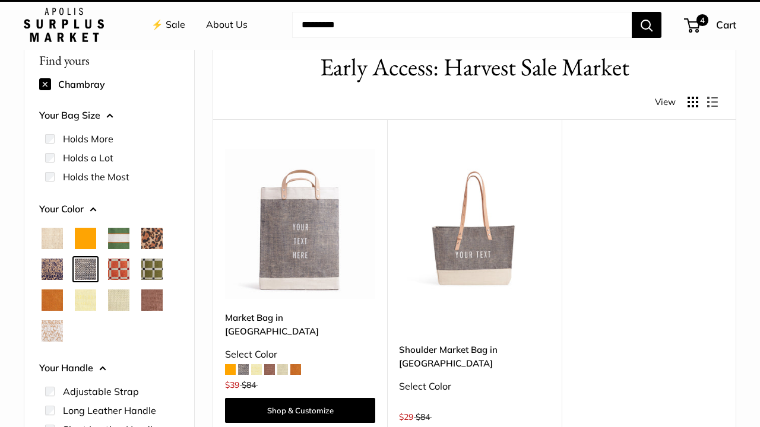
scroll to position [31, 0]
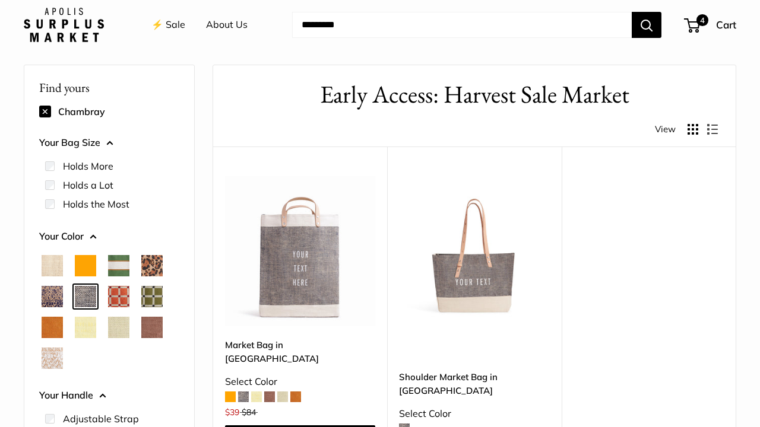
click at [118, 265] on span "Court Green" at bounding box center [118, 265] width 21 height 21
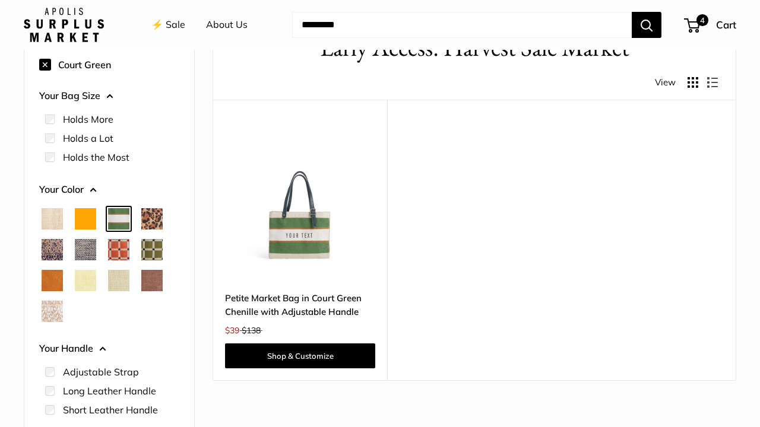
scroll to position [80, 0]
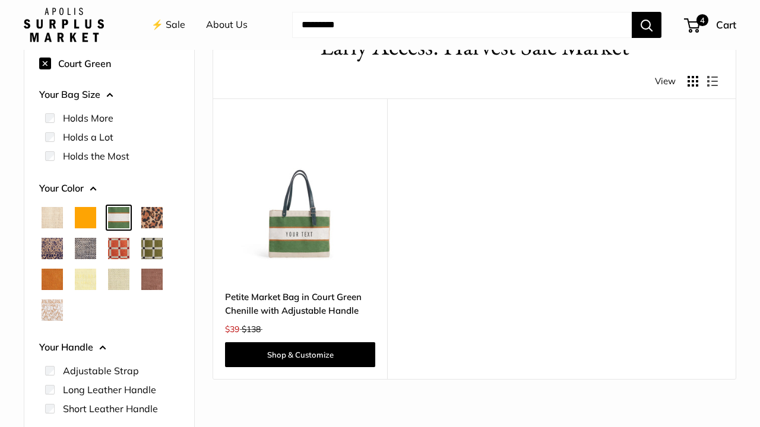
click at [153, 219] on span "Cheetah" at bounding box center [151, 217] width 21 height 21
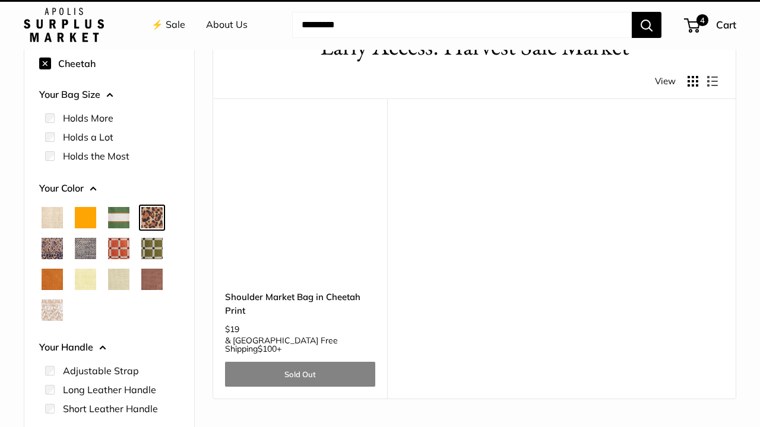
scroll to position [31, 0]
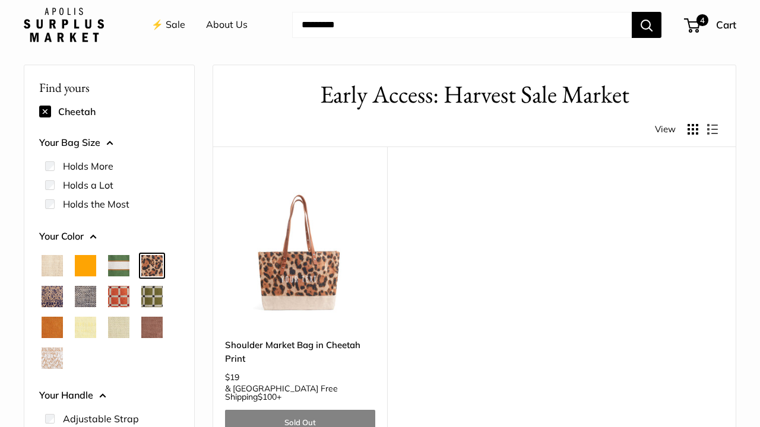
click at [154, 325] on span "Mustang" at bounding box center [151, 327] width 21 height 21
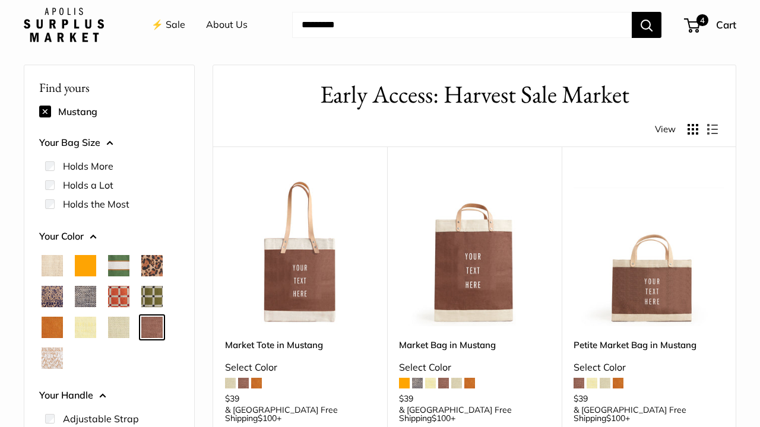
click at [110, 322] on span "Mint Sorbet" at bounding box center [118, 327] width 21 height 21
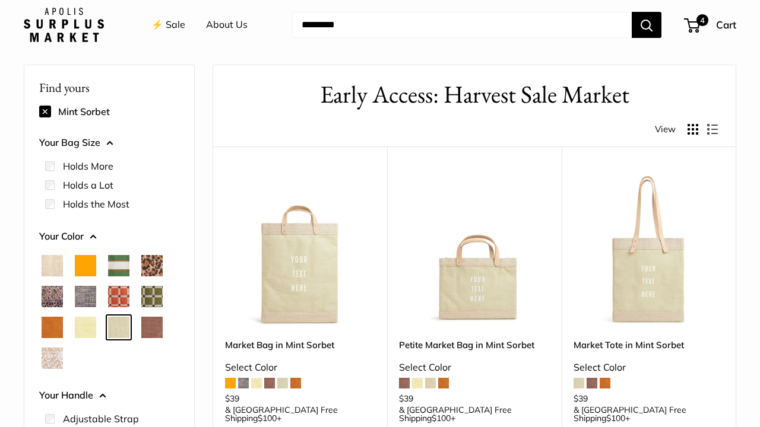
click at [87, 322] on span "Daisy" at bounding box center [85, 327] width 21 height 21
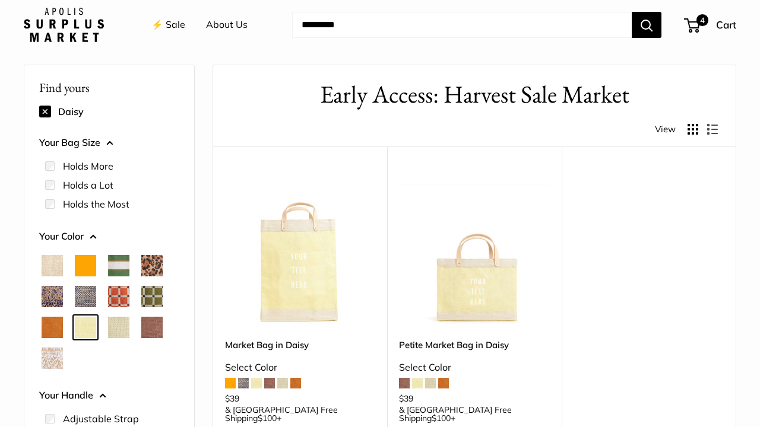
click at [50, 327] on span "Cognac" at bounding box center [52, 327] width 21 height 21
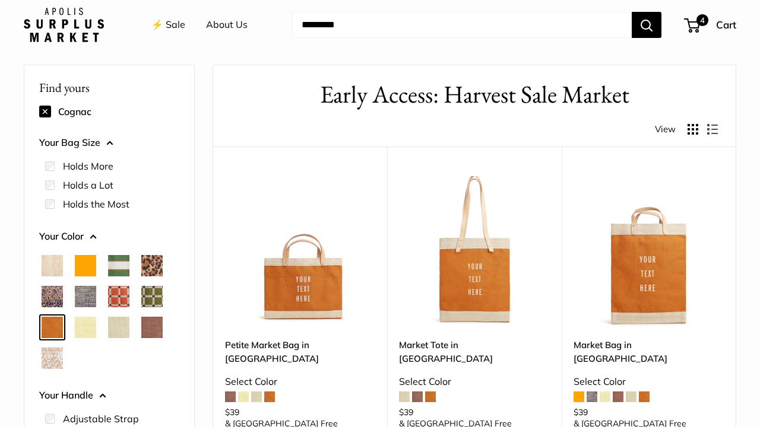
click at [52, 361] on span "White Porcelain" at bounding box center [52, 358] width 21 height 21
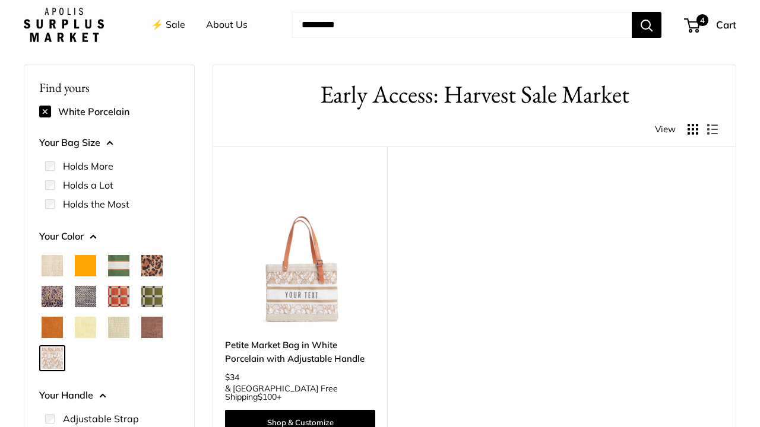
click at [52, 294] on span "Blue Porcelain" at bounding box center [52, 296] width 21 height 21
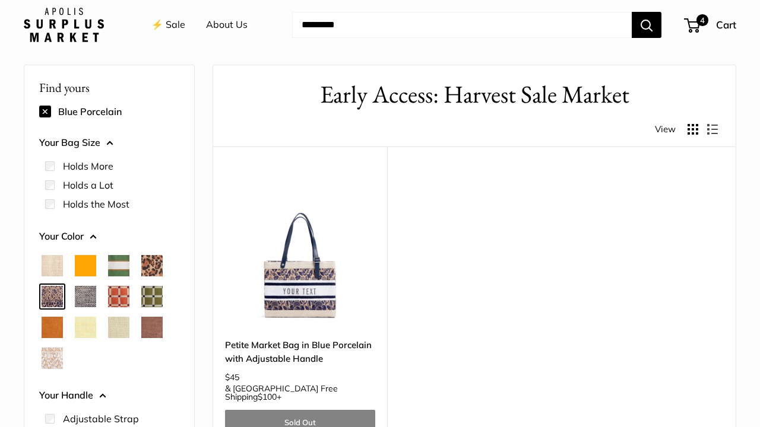
click at [118, 267] on span "Court Green" at bounding box center [118, 265] width 21 height 21
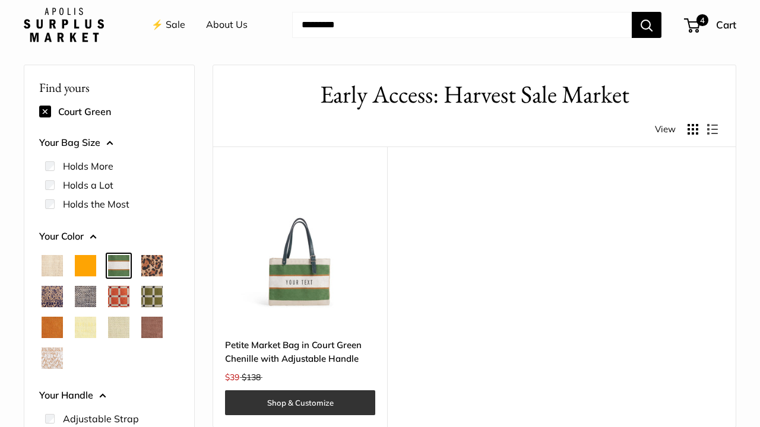
click at [286, 401] on link "Shop & Customize" at bounding box center [300, 403] width 150 height 25
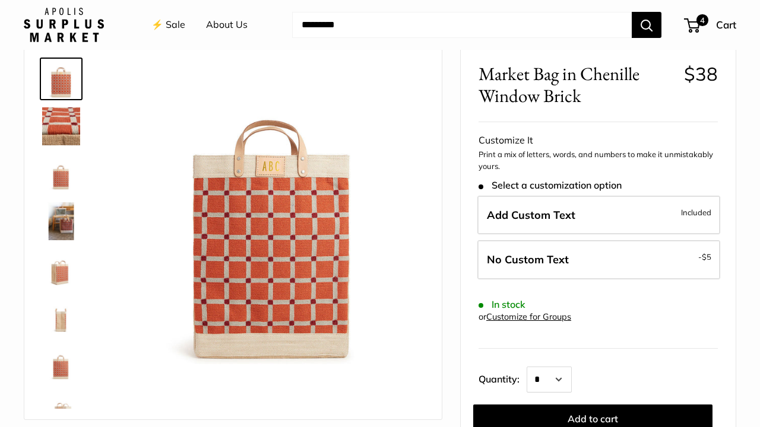
scroll to position [55, 0]
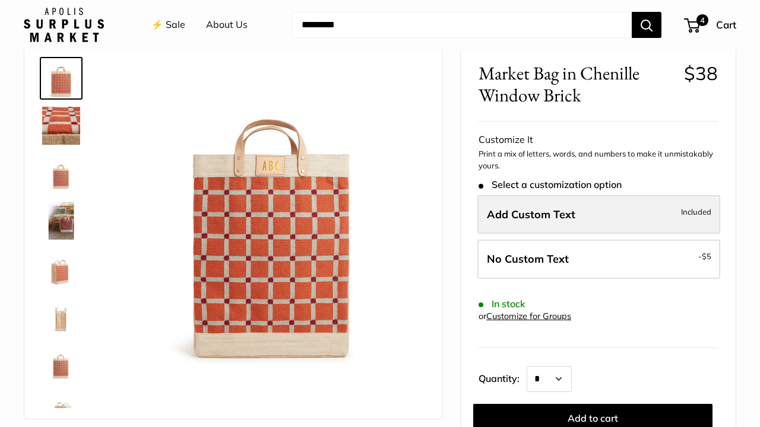
click at [537, 216] on span "Add Custom Text" at bounding box center [531, 215] width 88 height 14
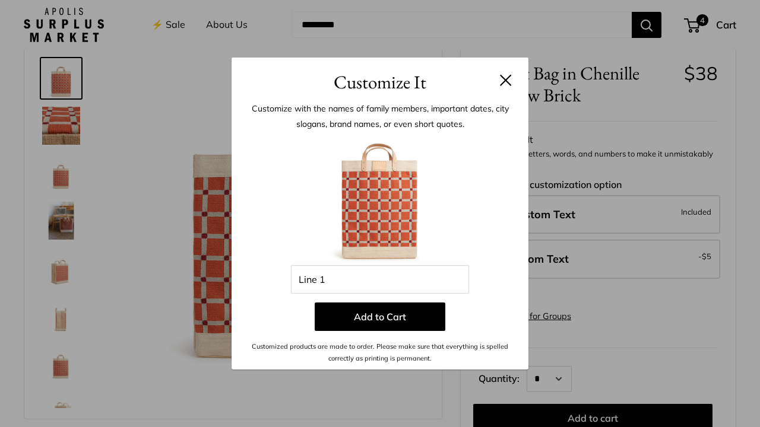
click at [506, 79] on button at bounding box center [506, 80] width 12 height 12
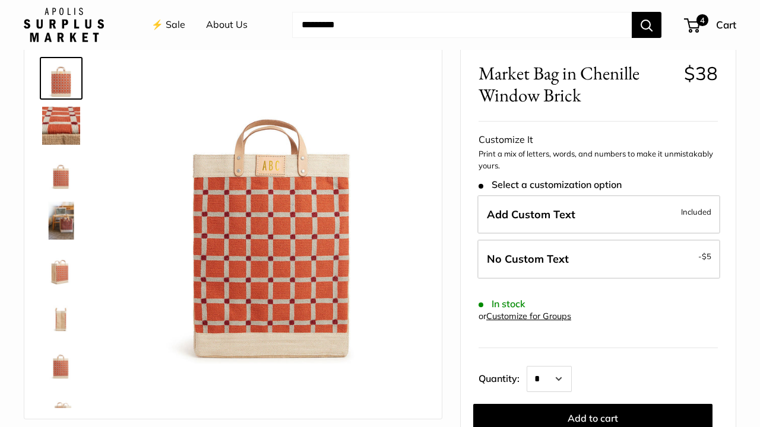
click at [66, 127] on img at bounding box center [61, 126] width 38 height 38
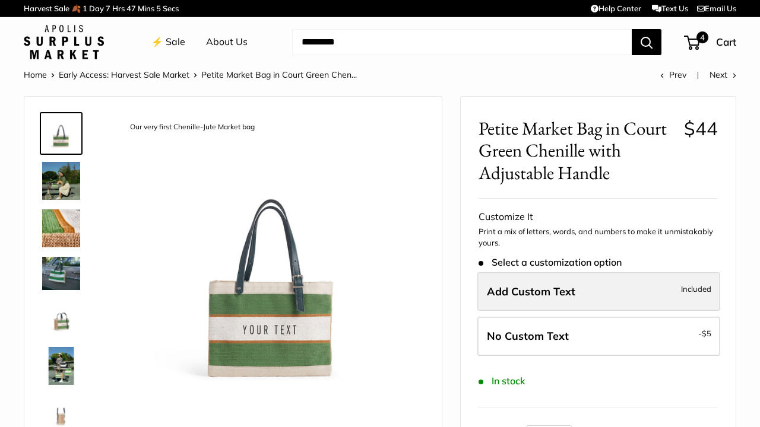
click at [525, 289] on span "Add Custom Text" at bounding box center [531, 292] width 88 height 14
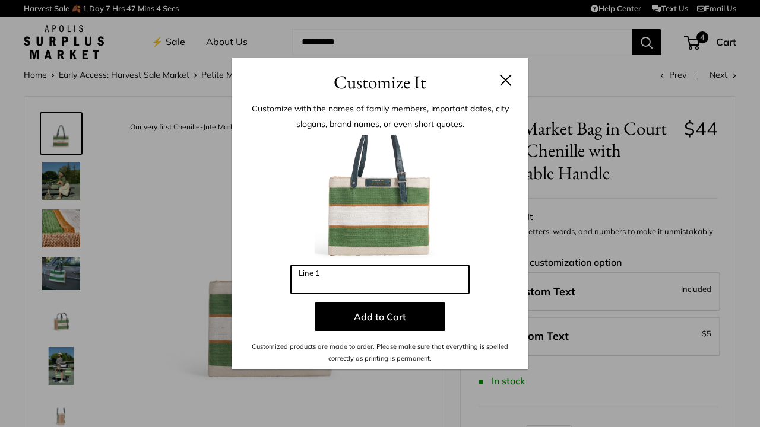
click at [410, 275] on input "Line 1" at bounding box center [380, 279] width 178 height 28
type input "*"
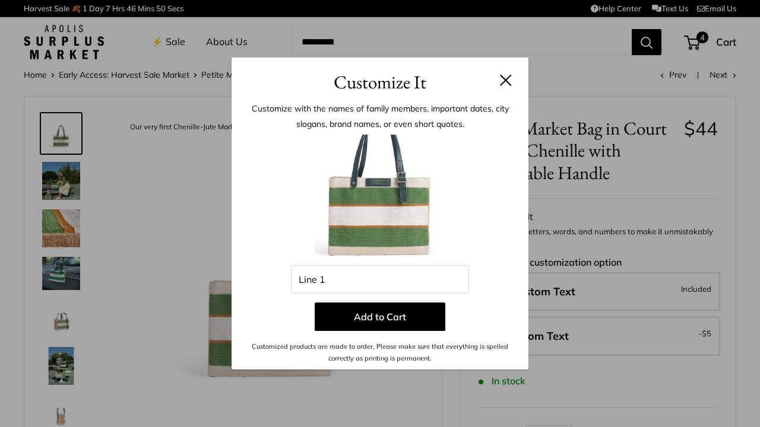
click at [506, 76] on button at bounding box center [506, 80] width 12 height 12
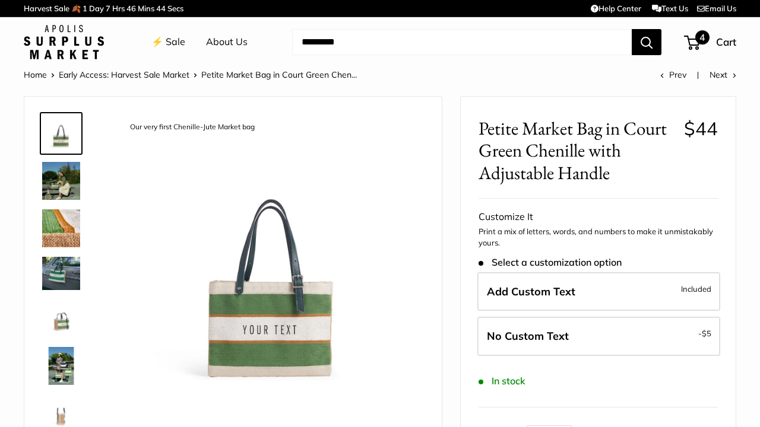
click at [695, 41] on span "4" at bounding box center [692, 43] width 16 height 14
